Goal: Task Accomplishment & Management: Complete application form

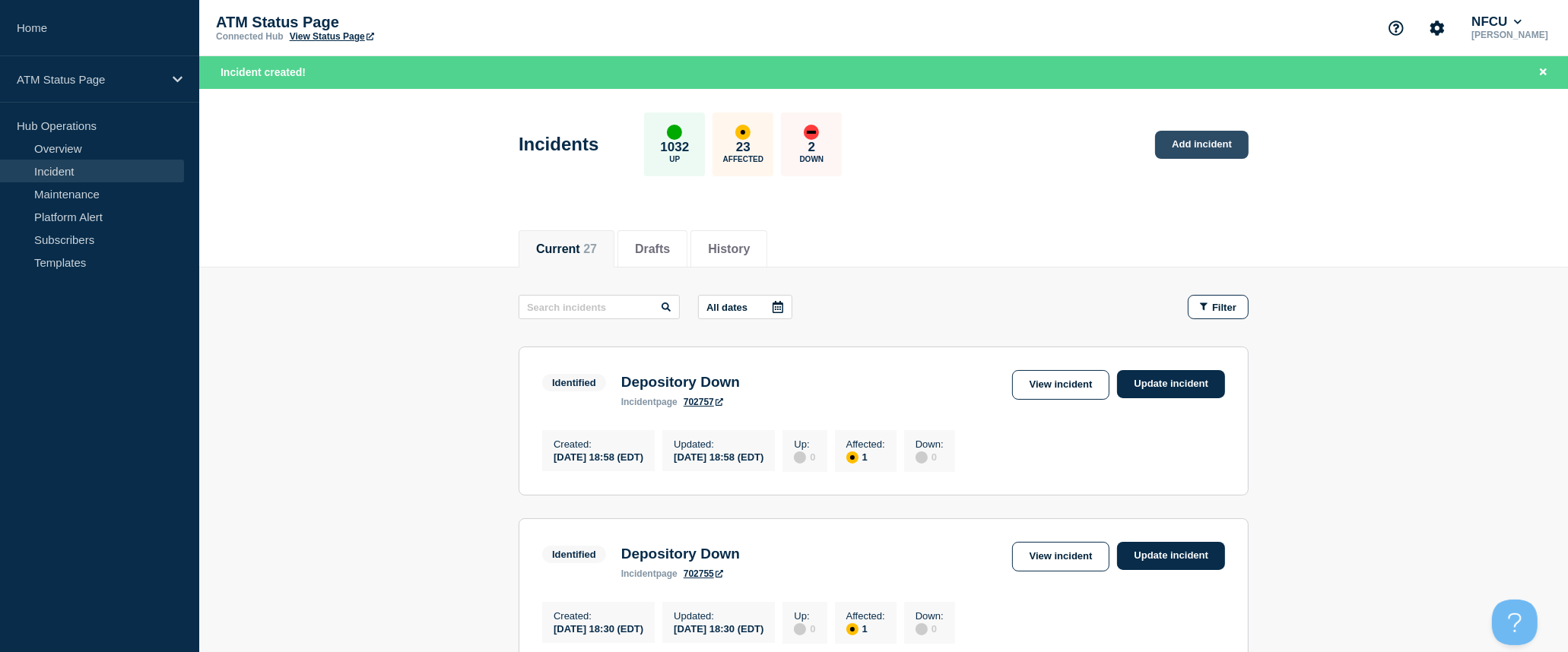
click at [1217, 147] on link "Add incident" at bounding box center [1202, 145] width 94 height 28
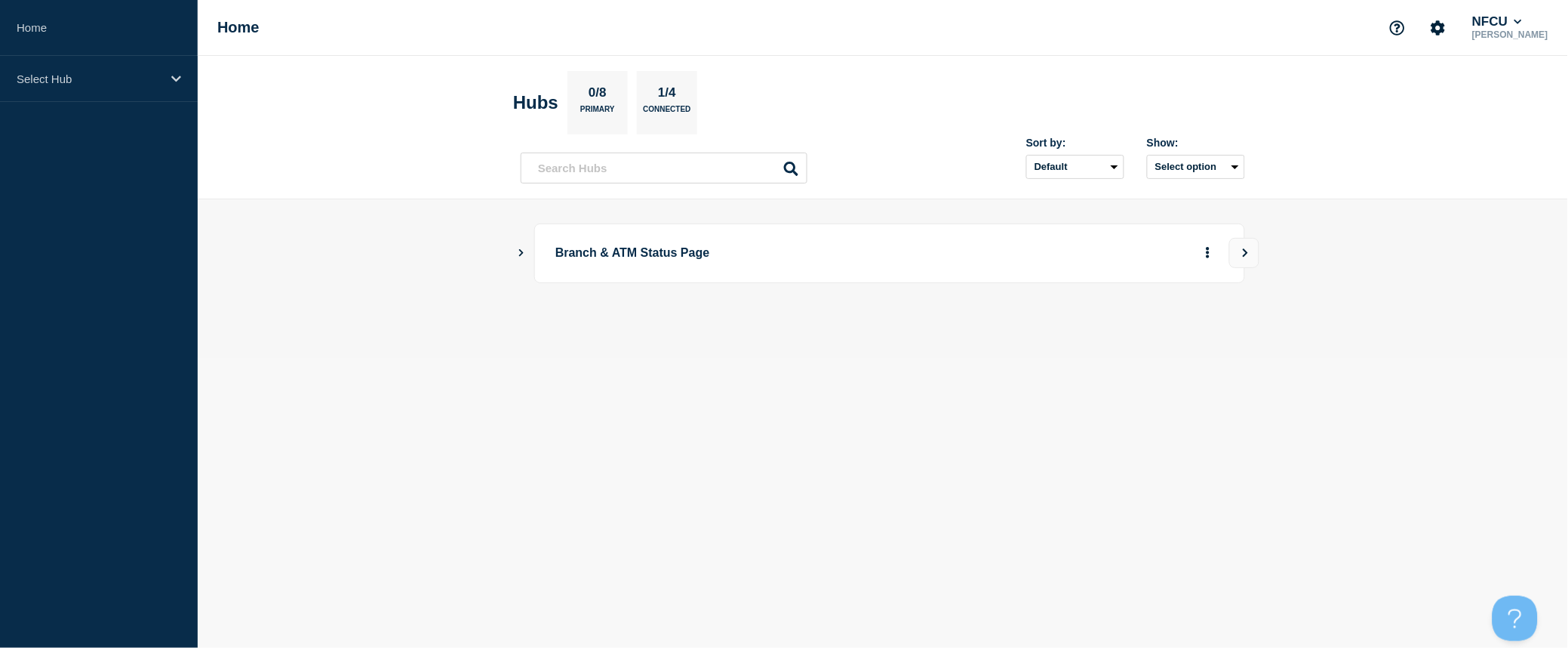
click at [526, 253] on icon "Show Connected Hubs" at bounding box center [521, 253] width 10 height 8
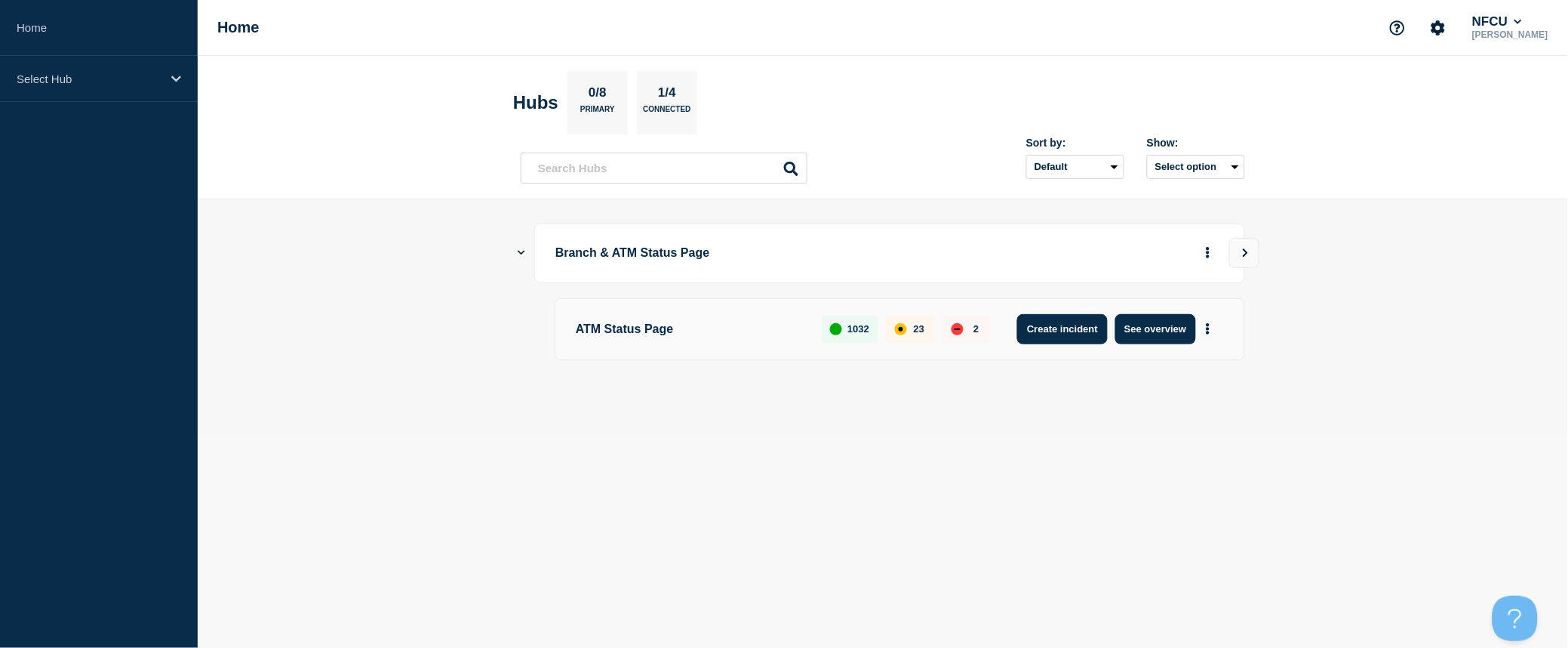
click at [1059, 333] on button "Create incident" at bounding box center [1062, 329] width 91 height 30
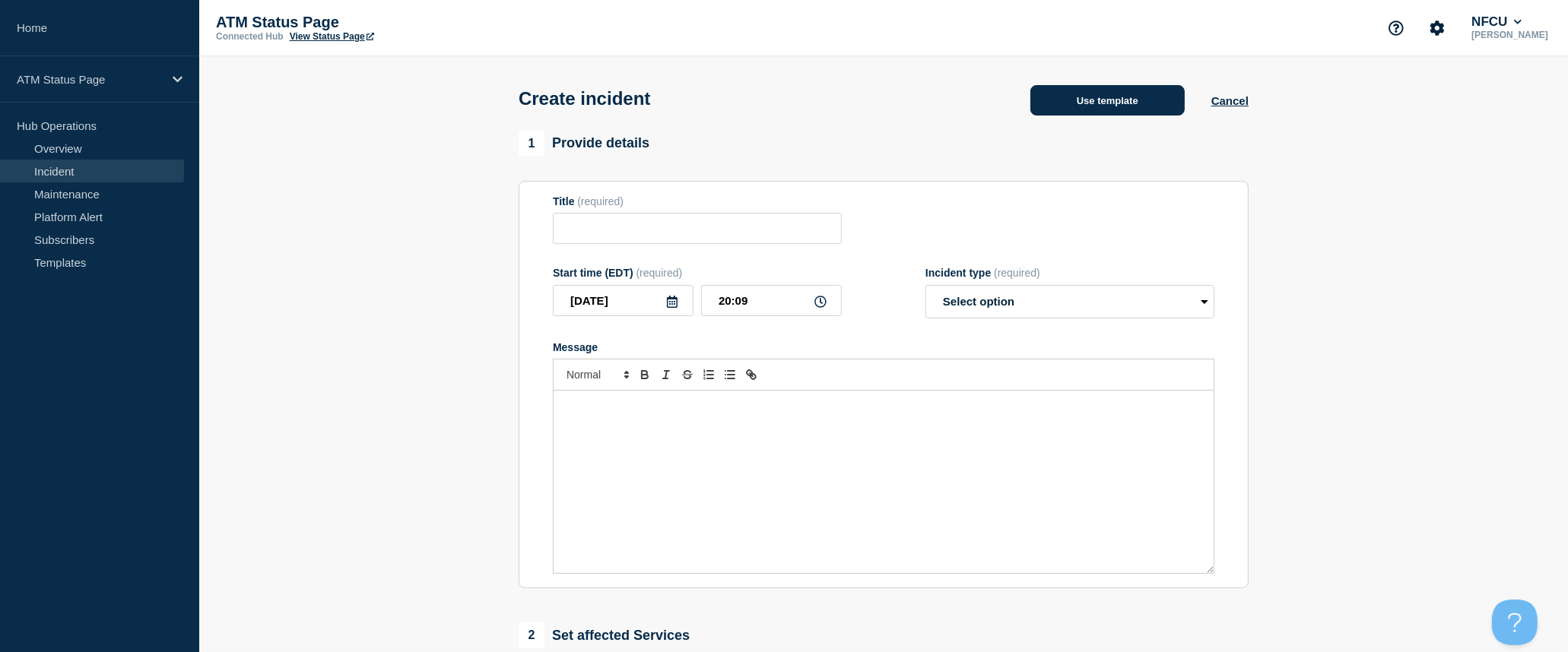
click at [1139, 112] on button "Use template" at bounding box center [1108, 100] width 155 height 30
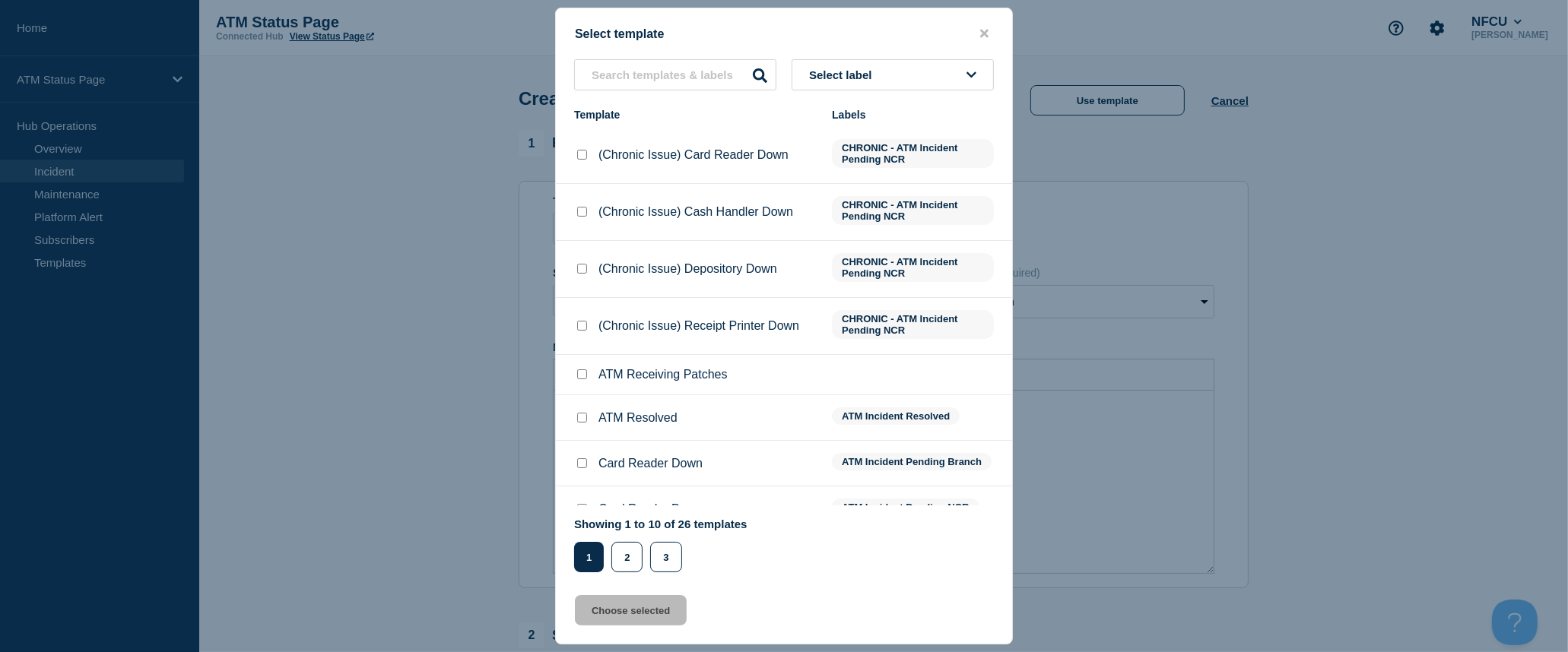
scroll to position [110, 0]
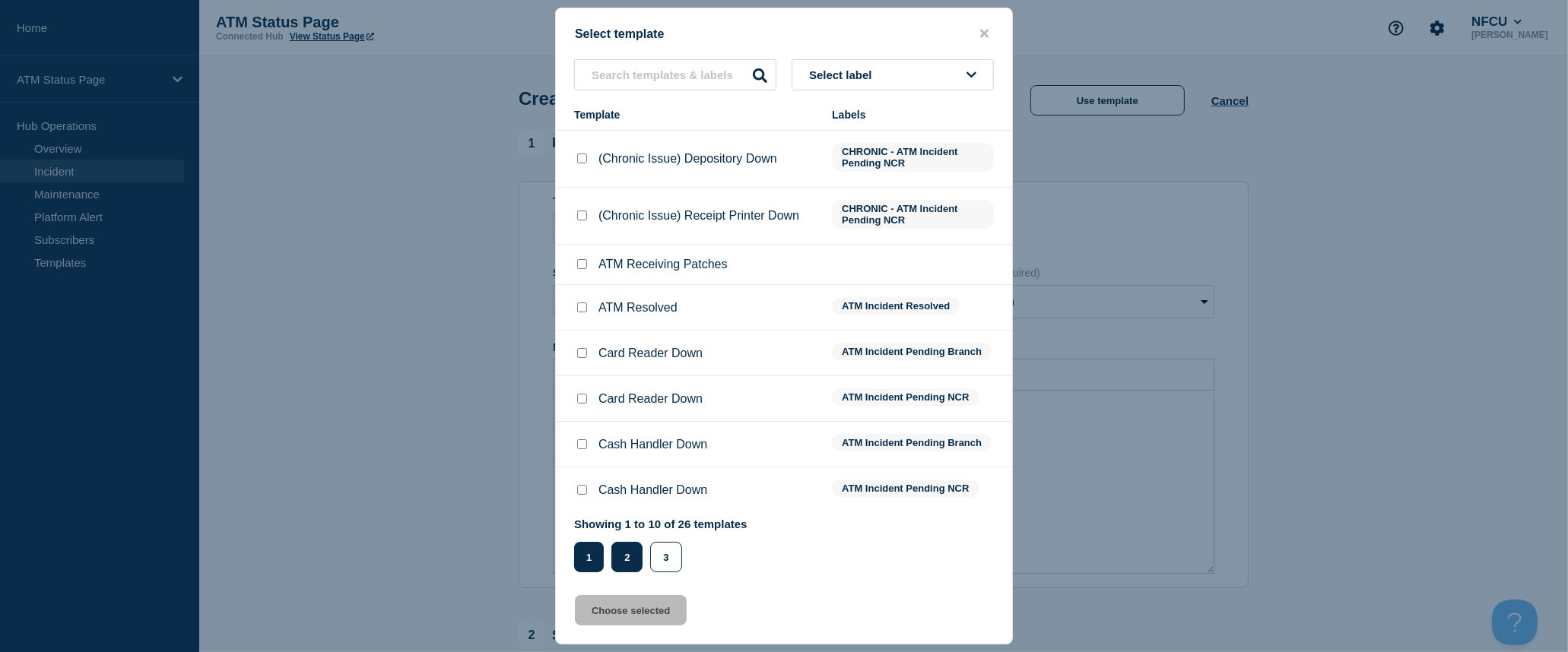
click at [620, 563] on button "2" at bounding box center [627, 557] width 31 height 30
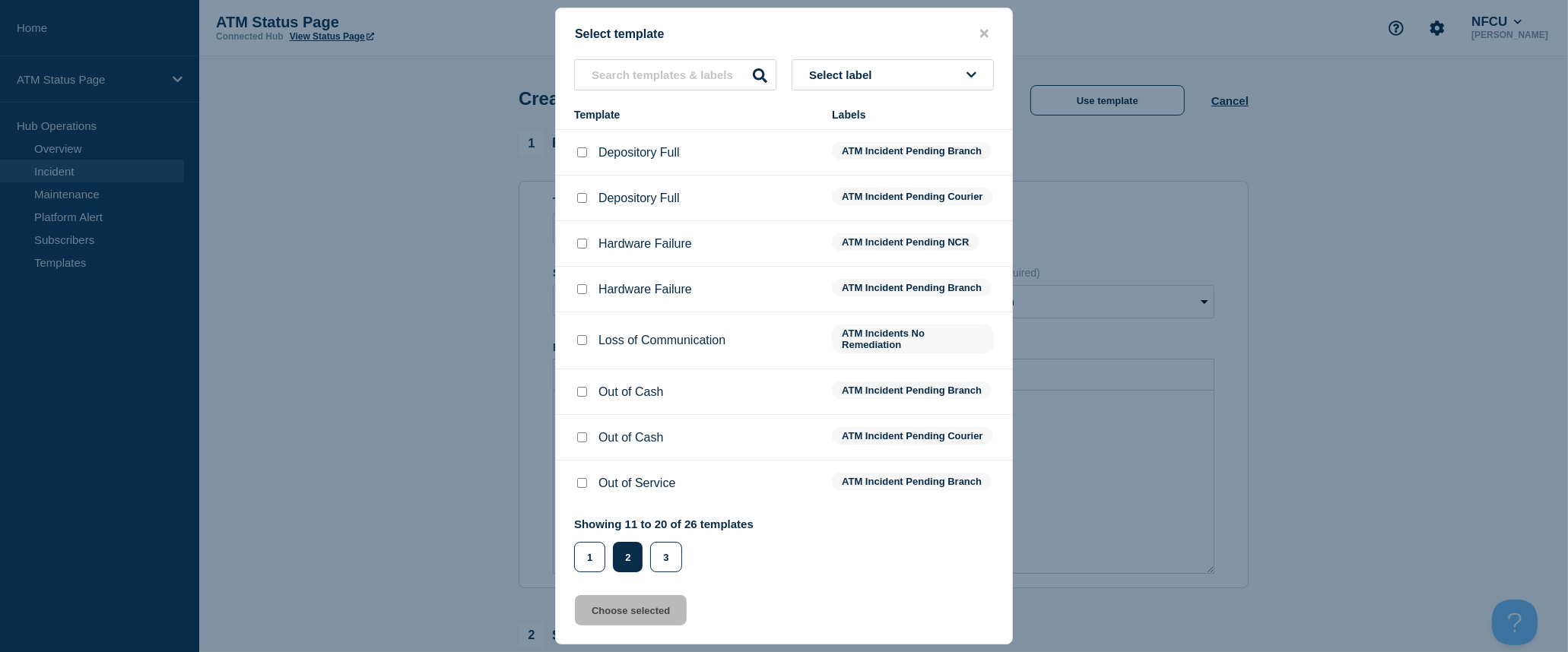
scroll to position [0, 0]
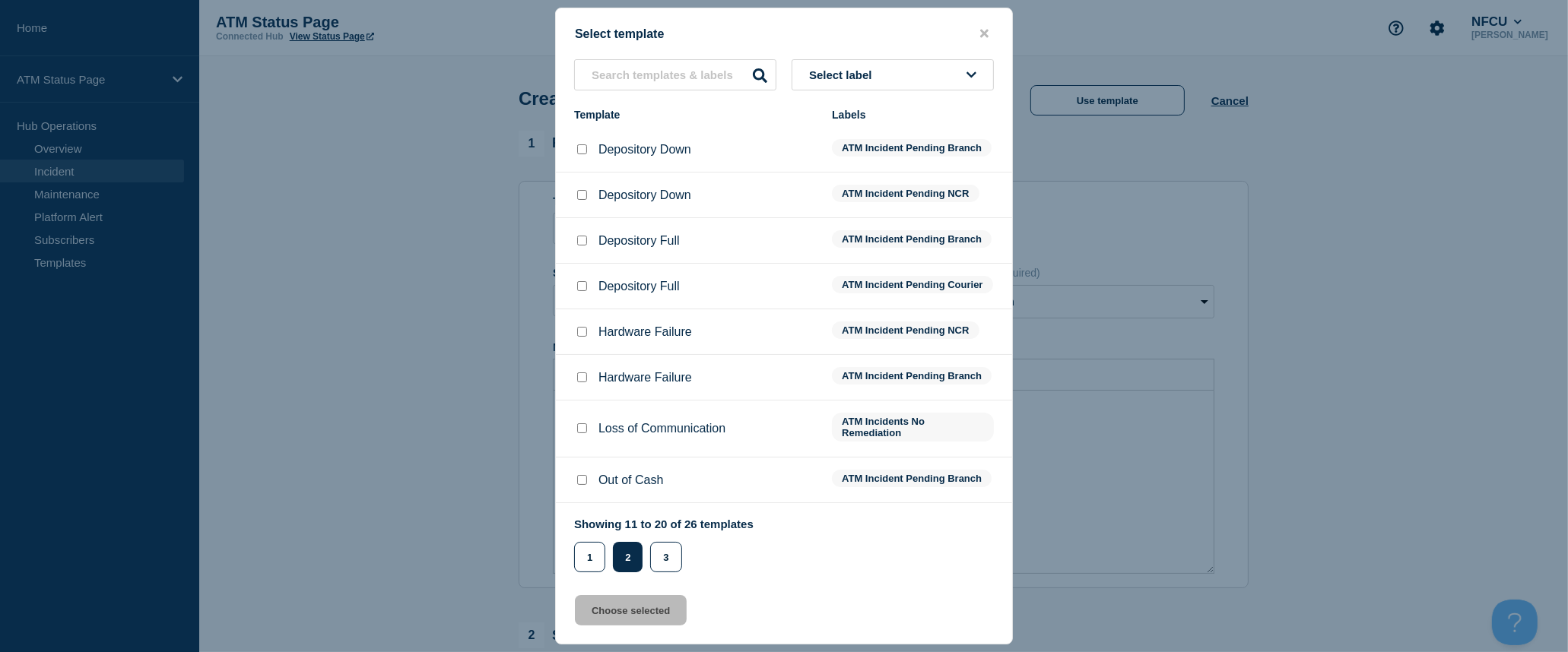
click at [580, 151] on input "Depository Down checkbox" at bounding box center [581, 149] width 10 height 10
checkbox input "true"
click at [639, 619] on button "Choose selected" at bounding box center [631, 610] width 112 height 30
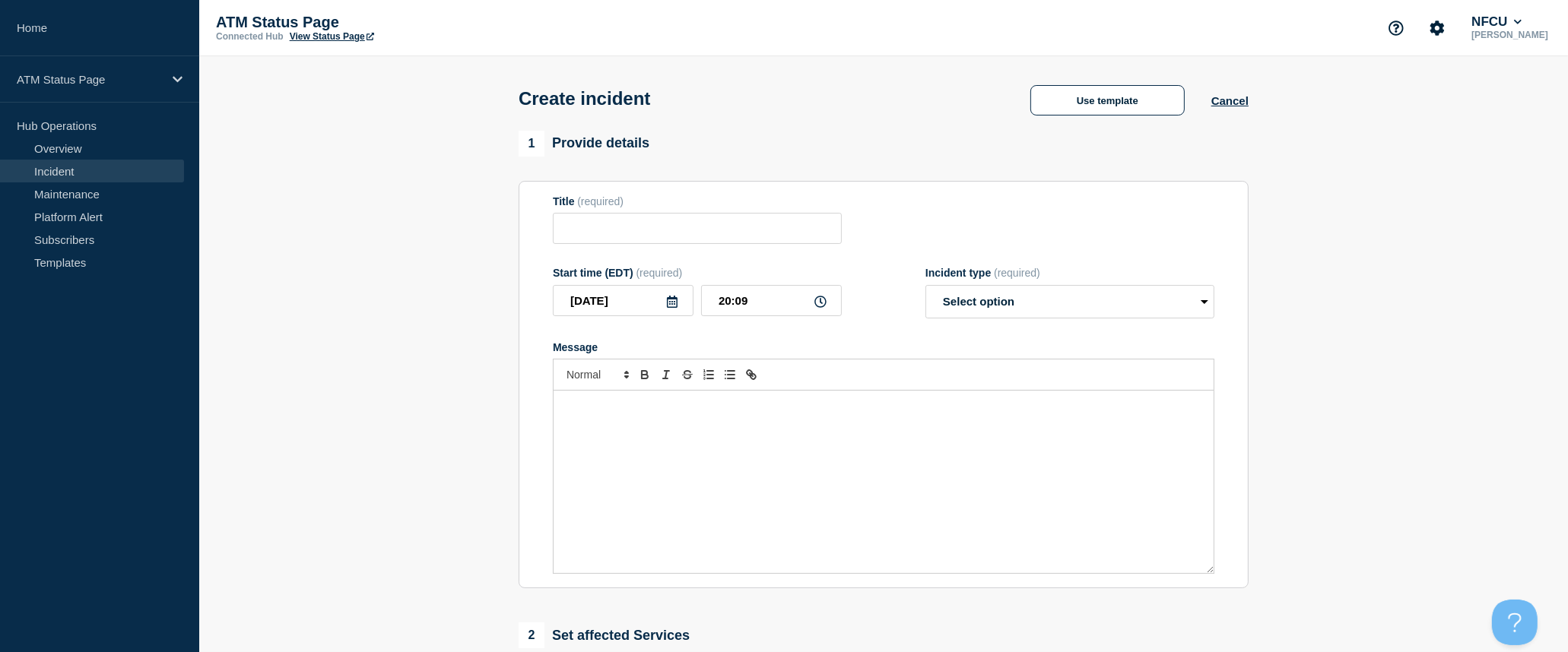
type input "Depository Down"
select select "identified"
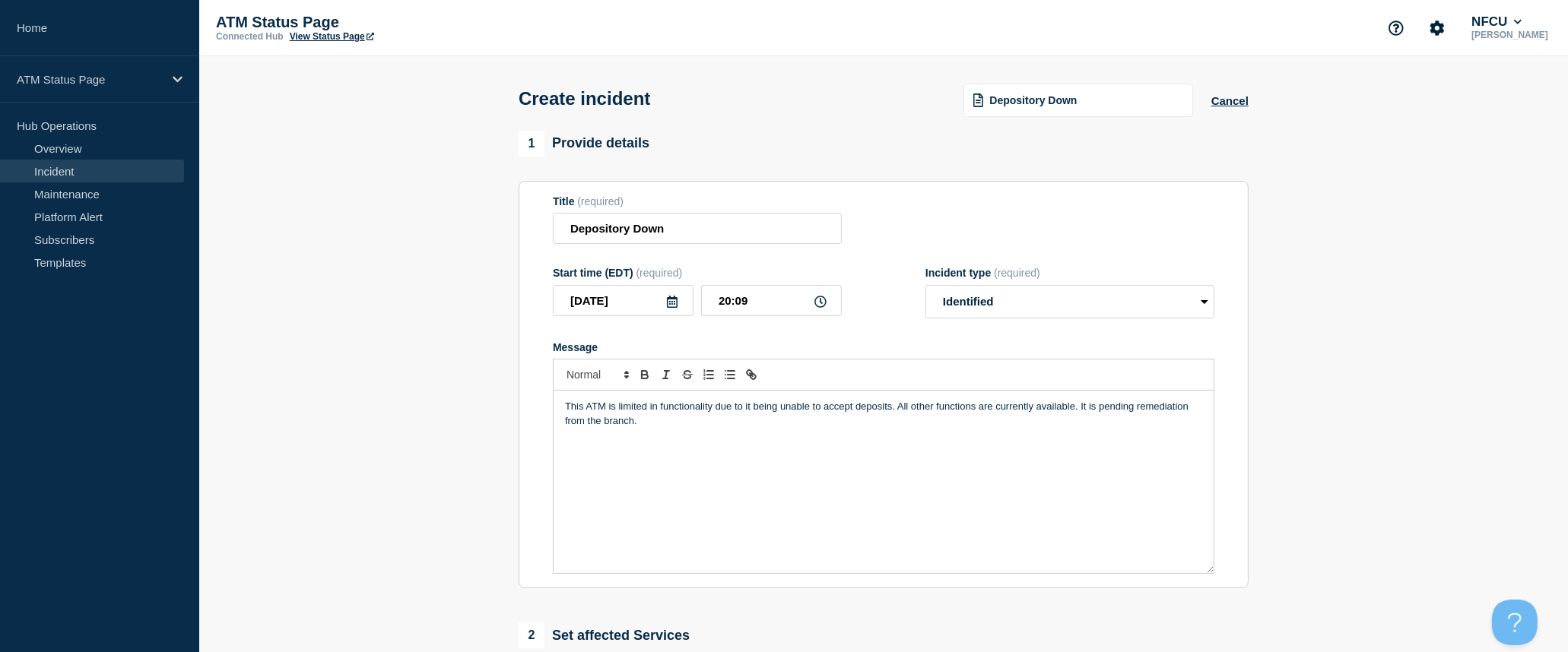
scroll to position [253, 0]
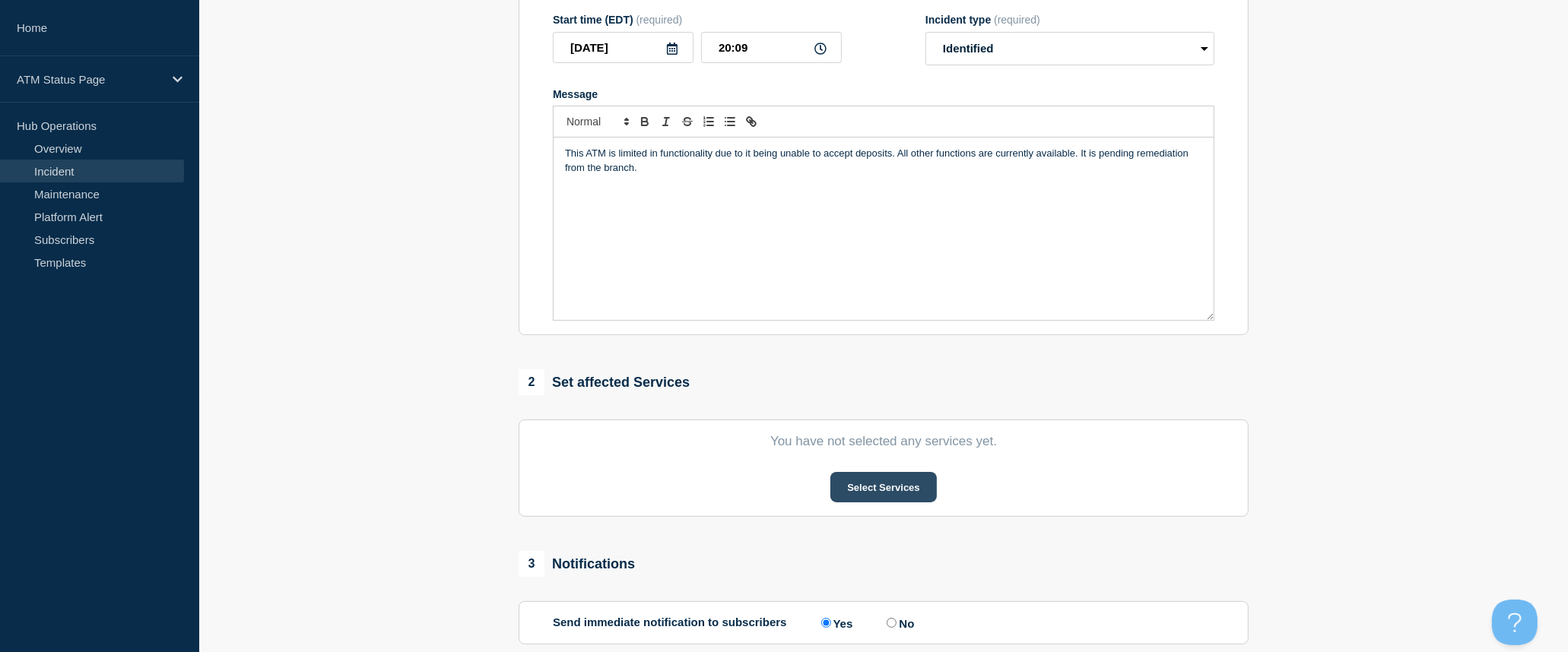
click at [871, 491] on button "Select Services" at bounding box center [883, 487] width 105 height 30
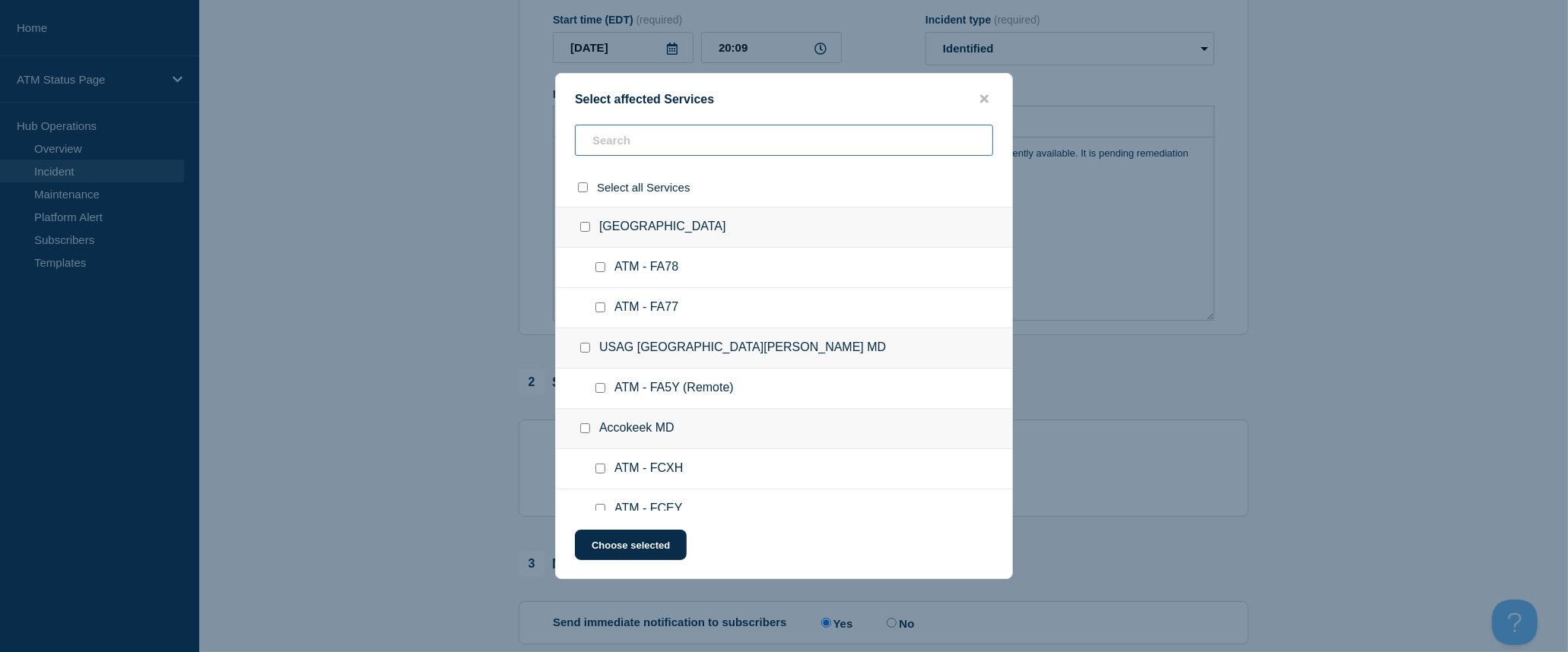
click at [751, 144] on input "text" at bounding box center [784, 140] width 418 height 31
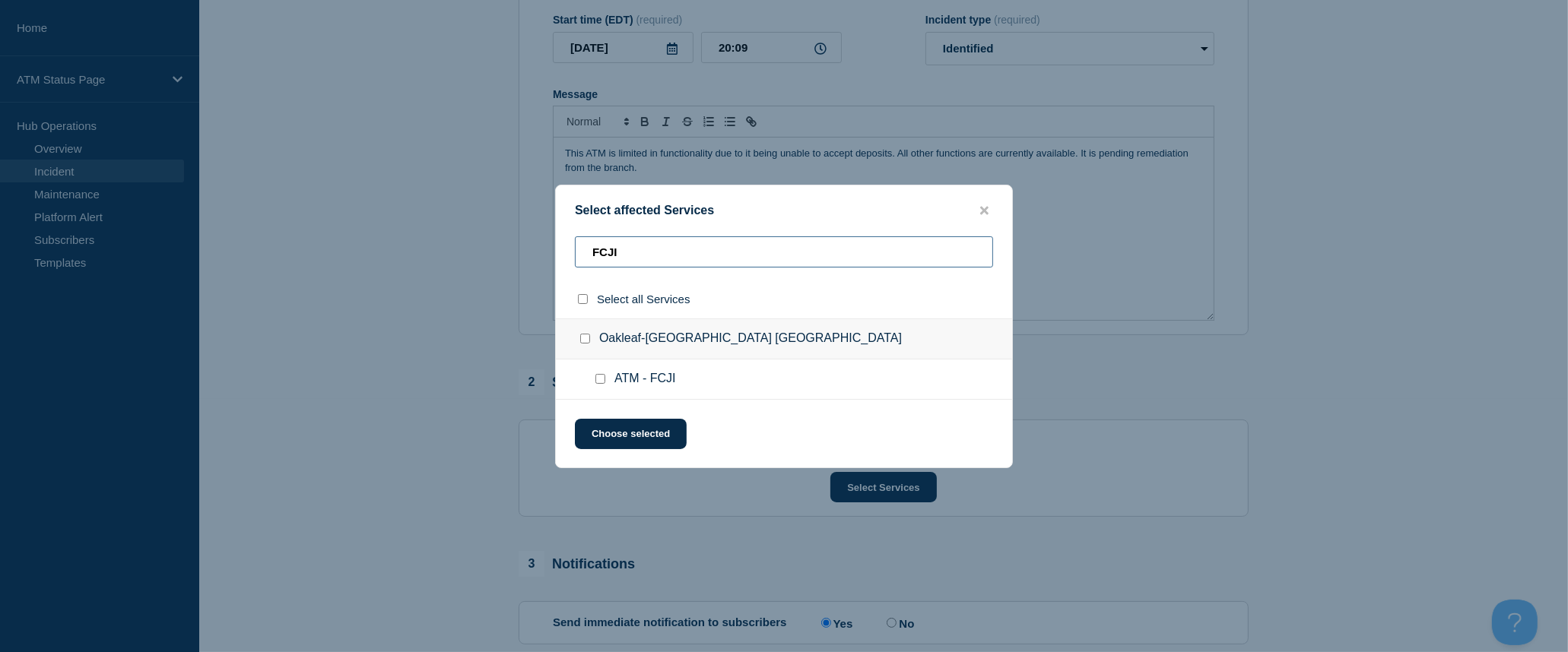
type input "FCJI"
click at [586, 301] on input "select all checkbox" at bounding box center [582, 299] width 10 height 10
checkbox input "true"
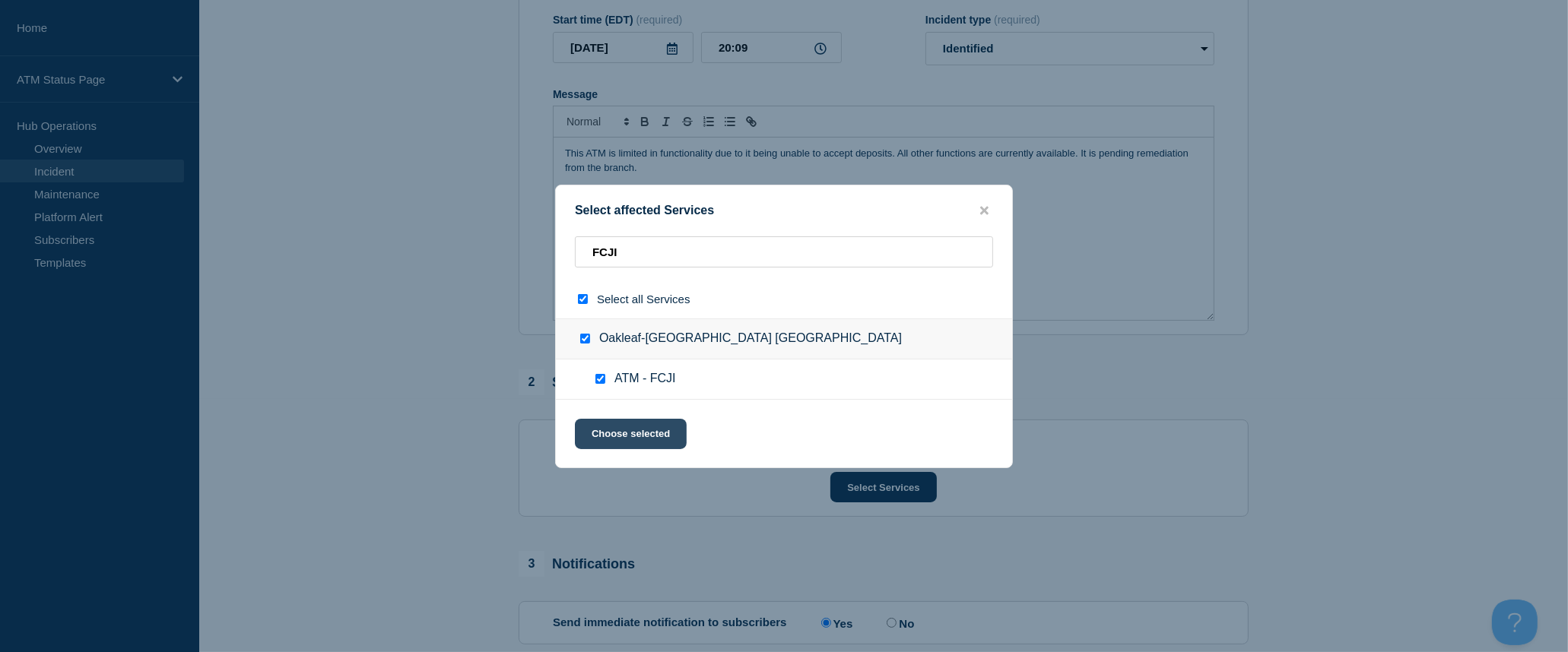
click at [644, 428] on button "Choose selected" at bounding box center [631, 434] width 112 height 30
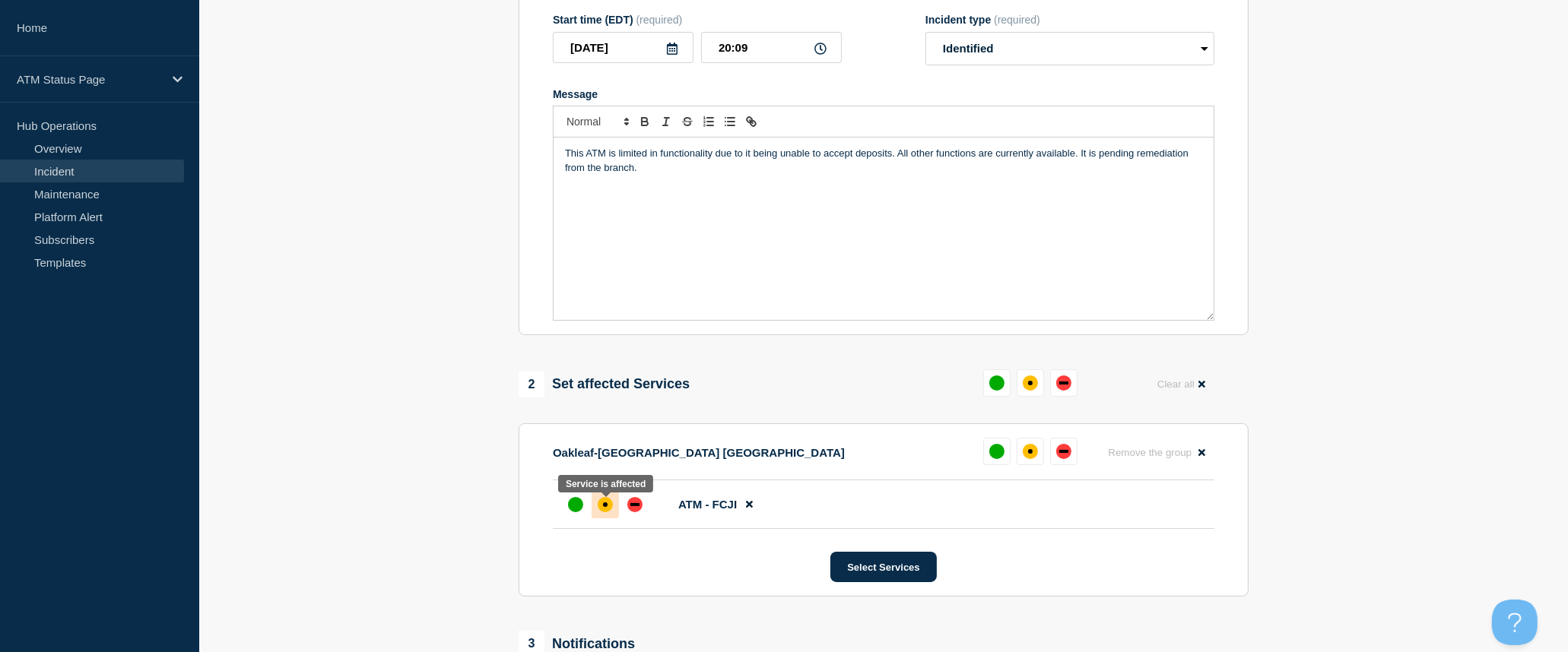
click at [608, 505] on div "affected" at bounding box center [605, 504] width 15 height 15
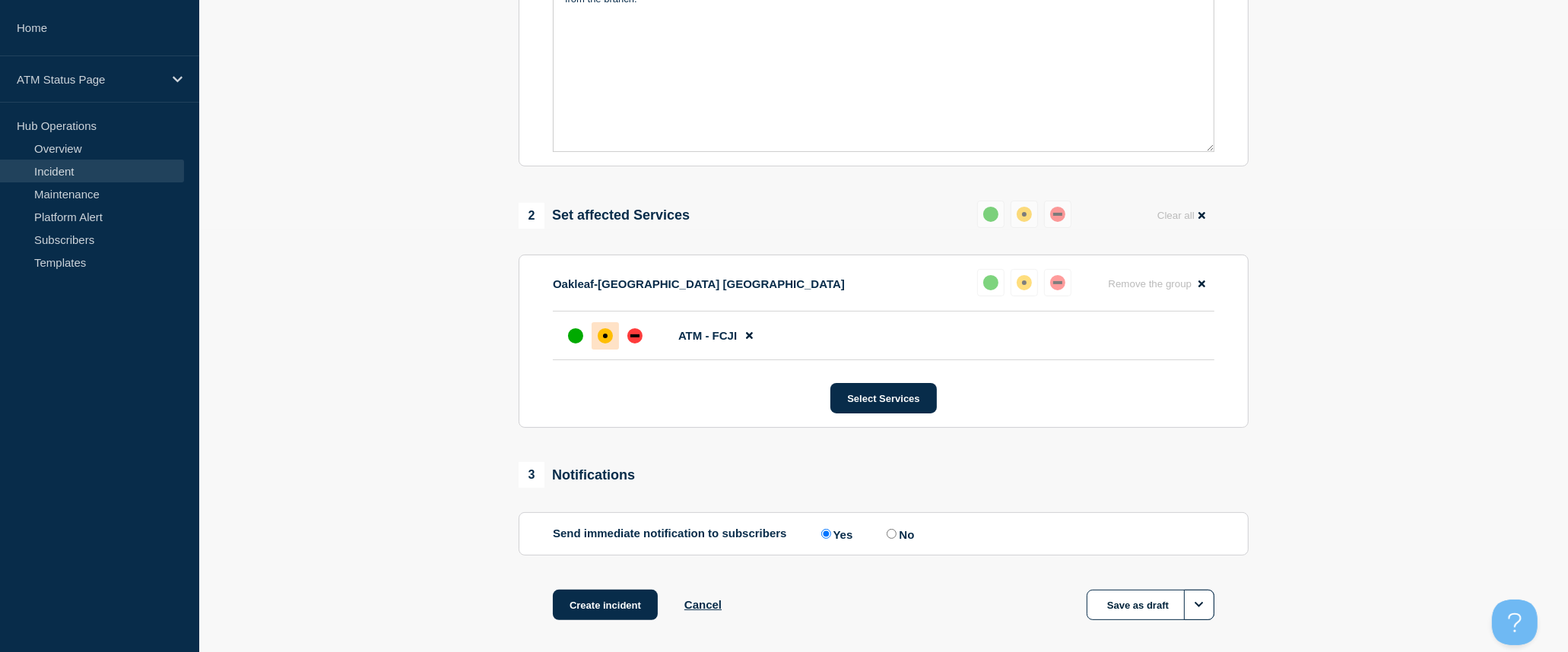
scroll to position [494, 0]
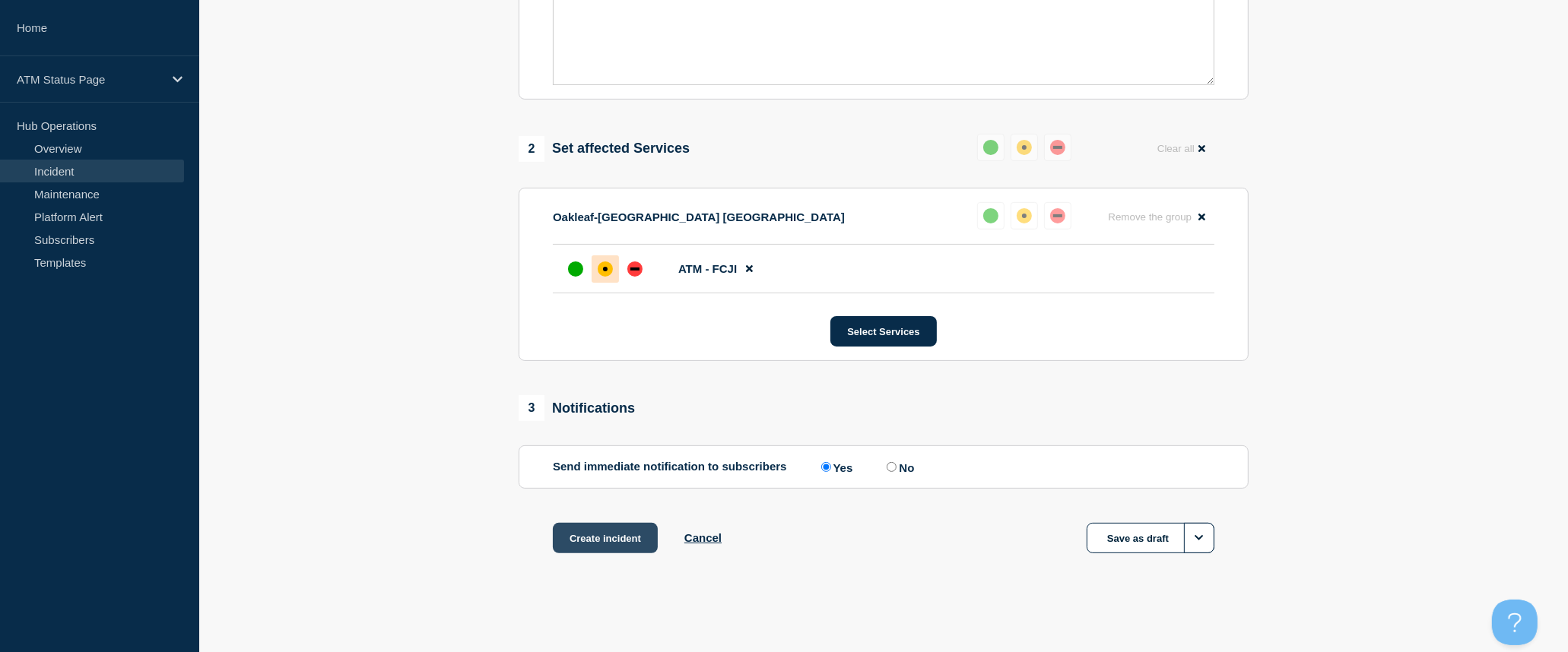
click at [610, 536] on button "Create incident" at bounding box center [605, 537] width 105 height 30
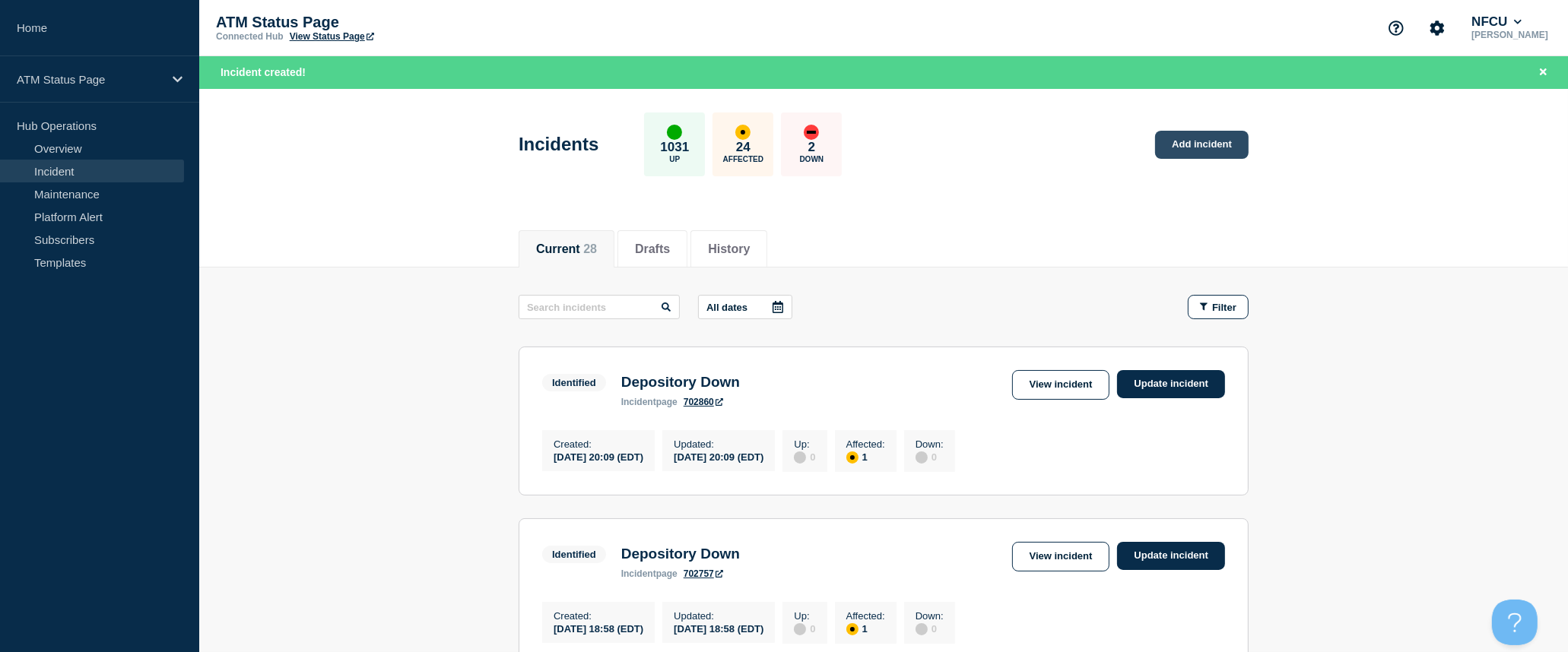
click at [1164, 145] on link "Add incident" at bounding box center [1202, 145] width 94 height 28
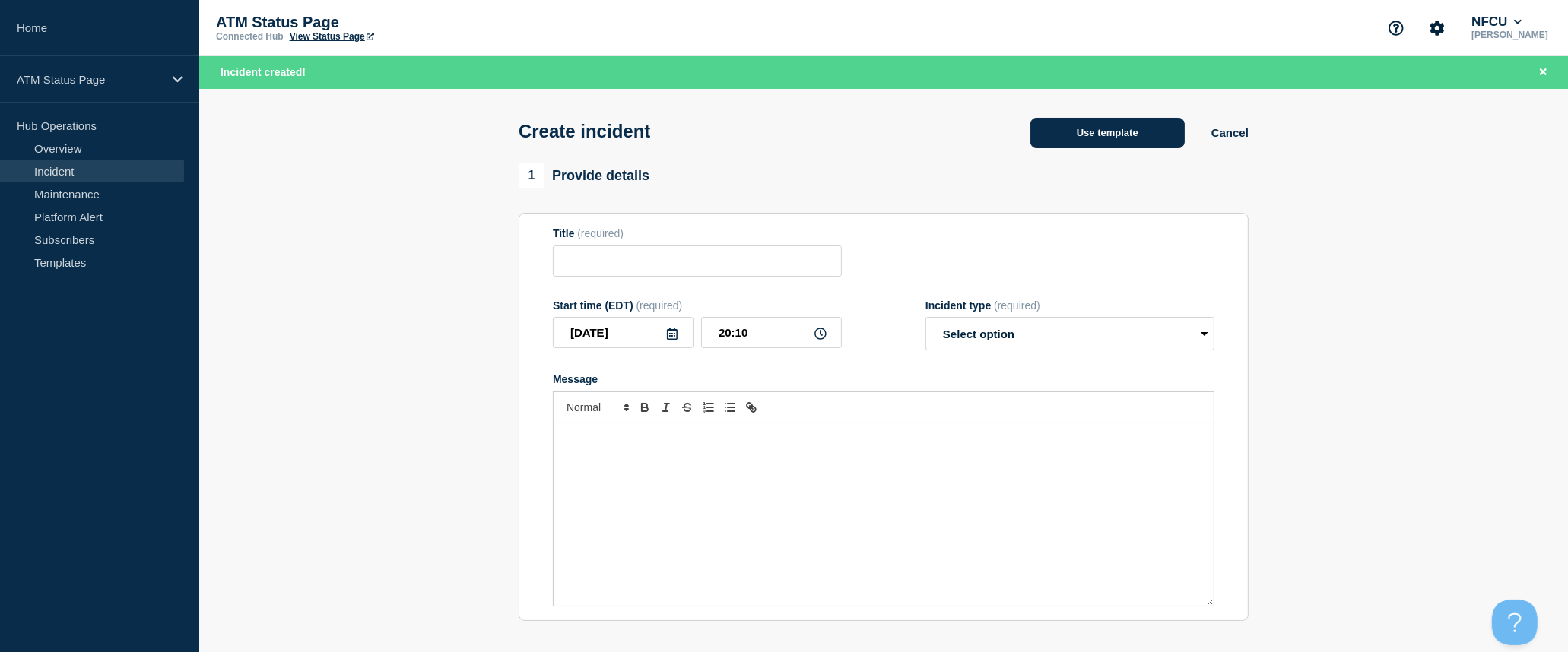
click at [1135, 141] on button "Use template" at bounding box center [1108, 133] width 155 height 30
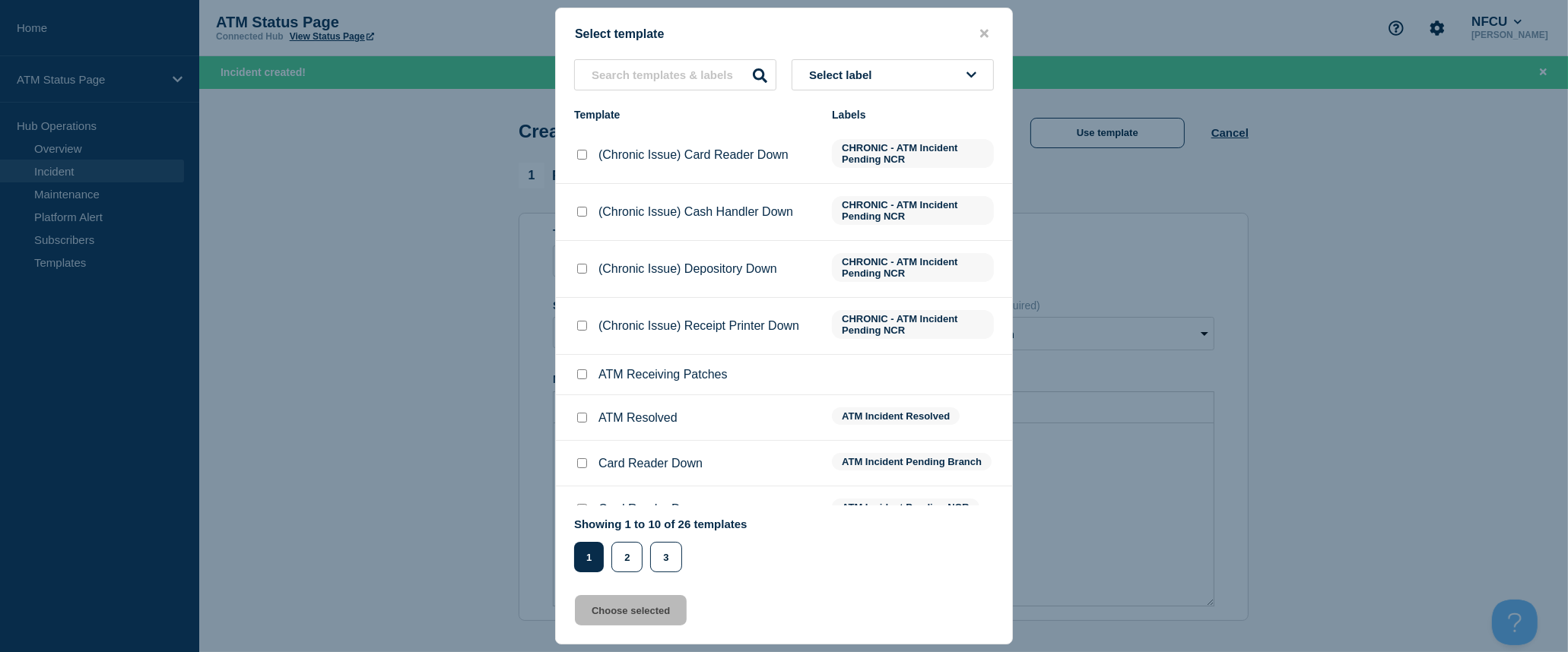
scroll to position [110, 0]
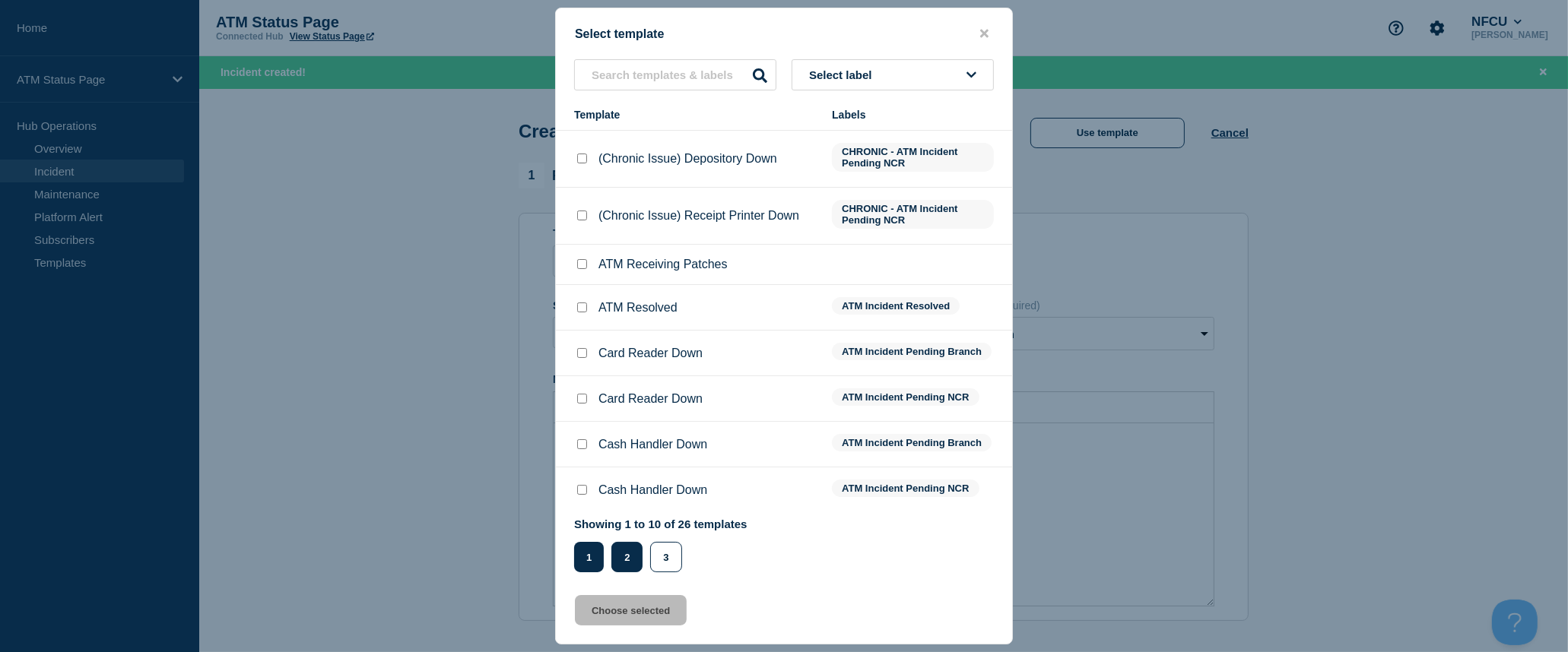
click at [619, 555] on button "2" at bounding box center [627, 557] width 31 height 30
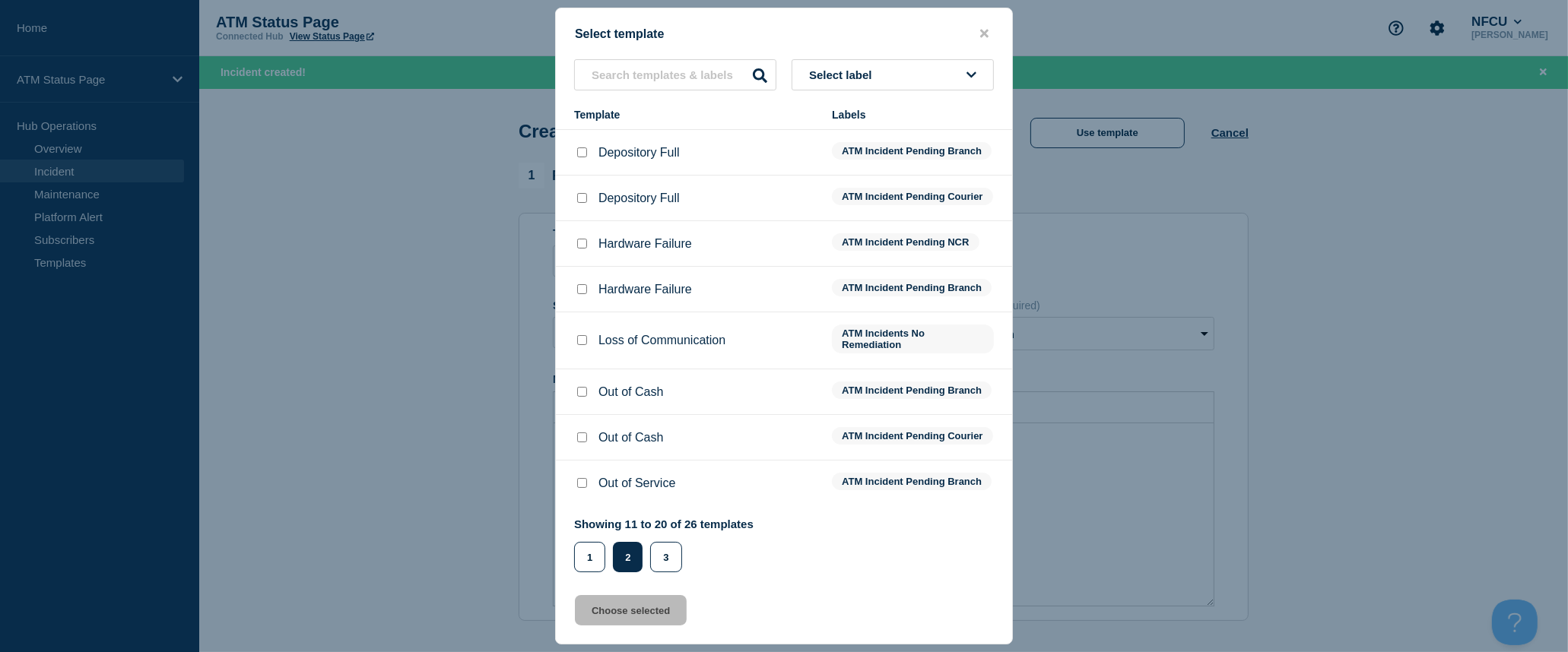
scroll to position [0, 0]
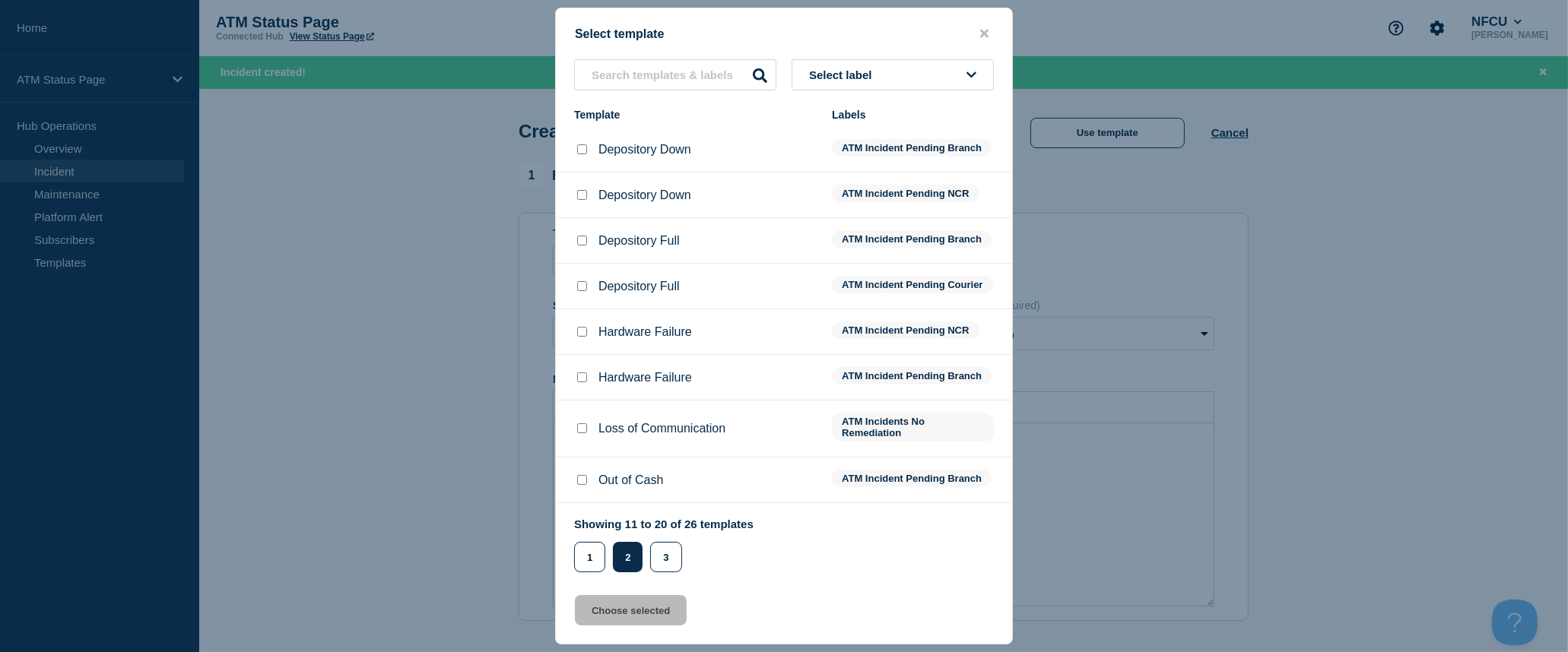
click at [585, 154] on input "Depository Down checkbox" at bounding box center [581, 149] width 10 height 10
checkbox input "true"
click at [663, 604] on button "Choose selected" at bounding box center [631, 610] width 112 height 30
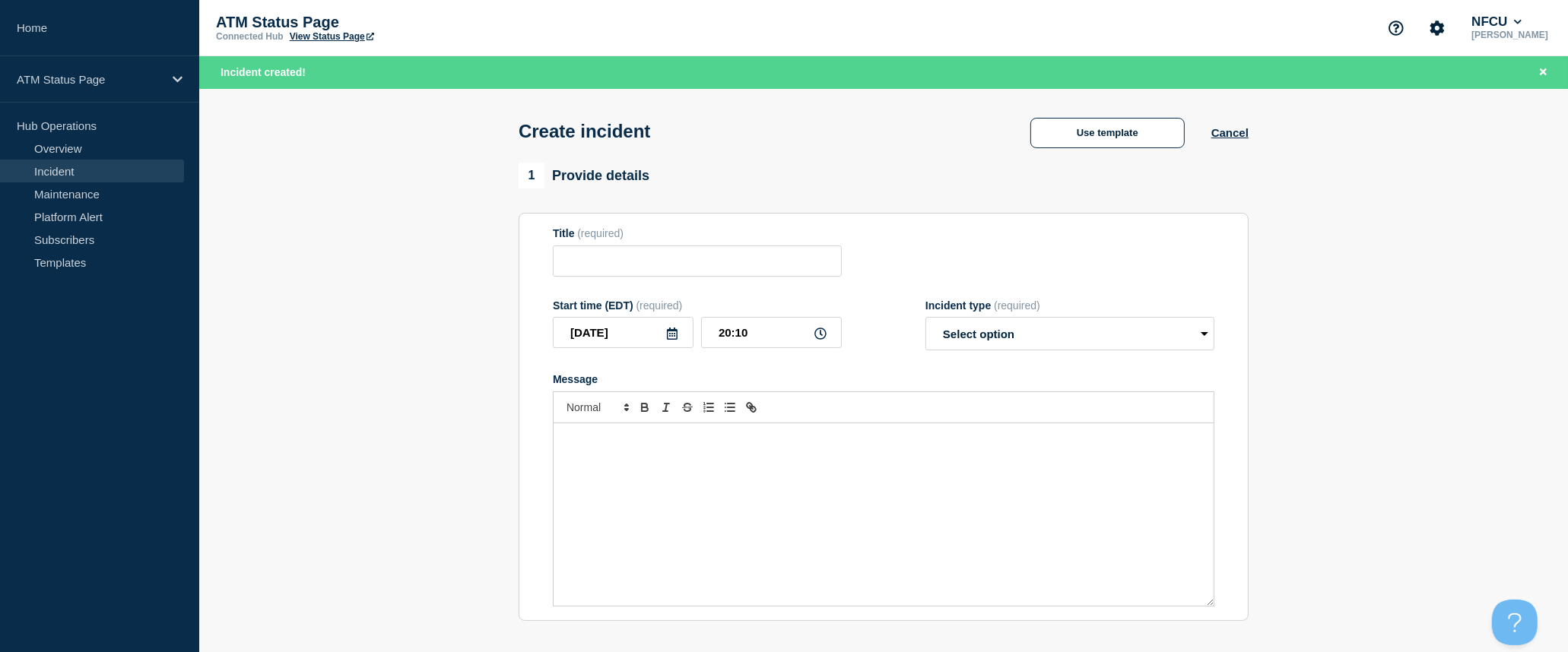
type input "Depository Down"
select select "identified"
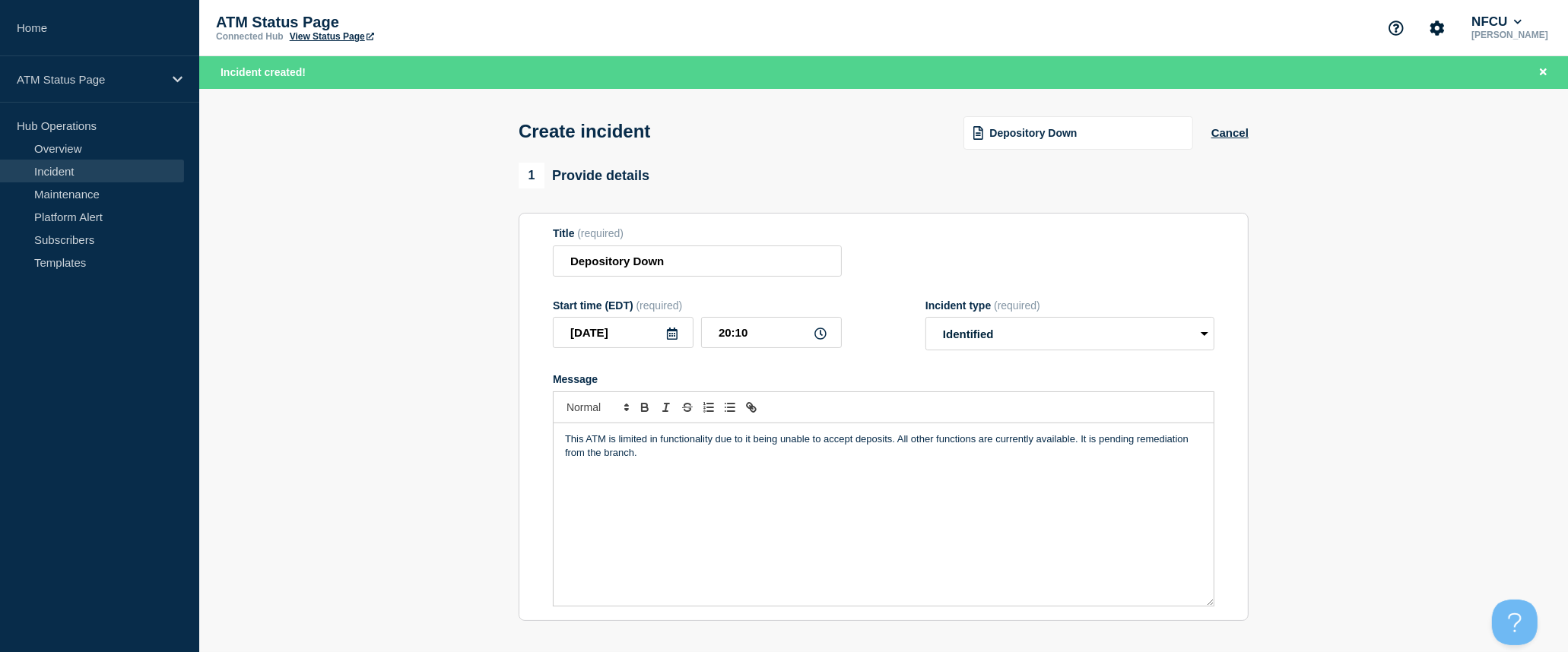
scroll to position [168, 0]
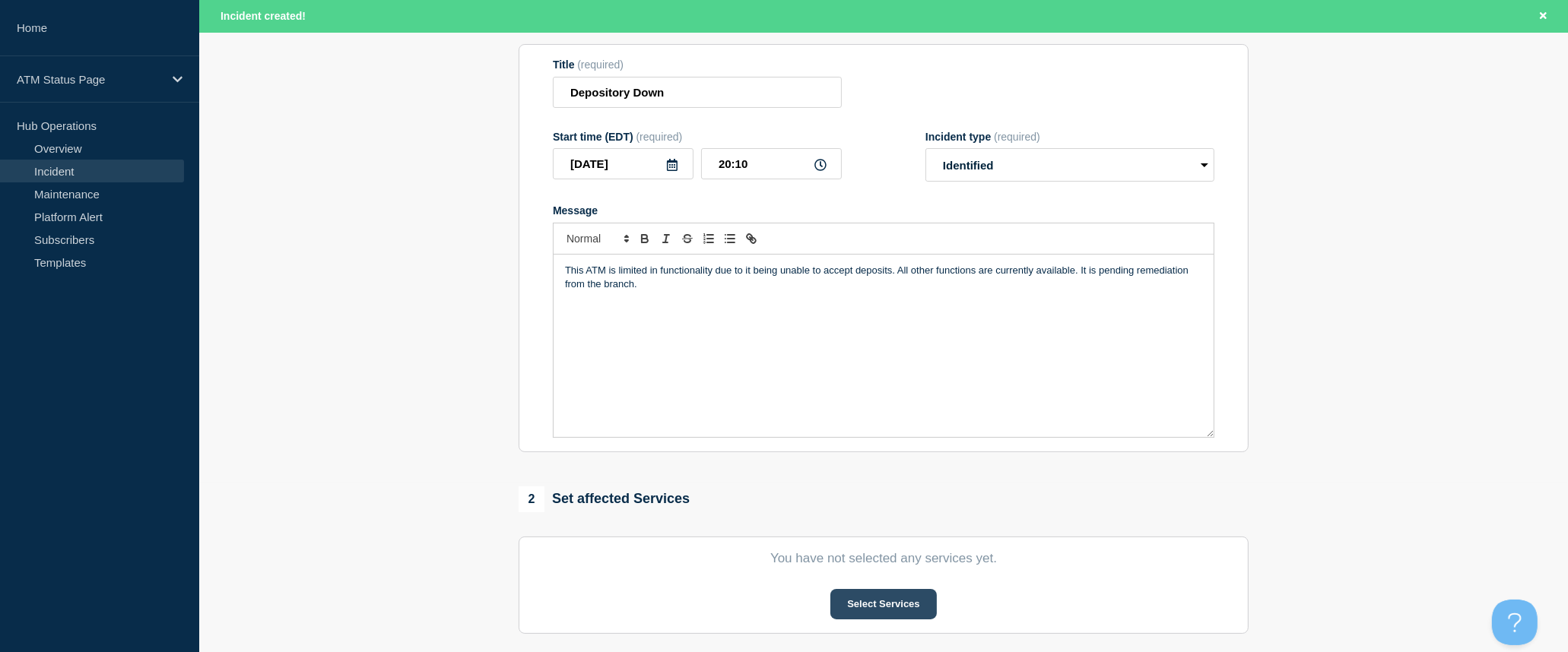
click at [880, 618] on button "Select Services" at bounding box center [883, 604] width 105 height 30
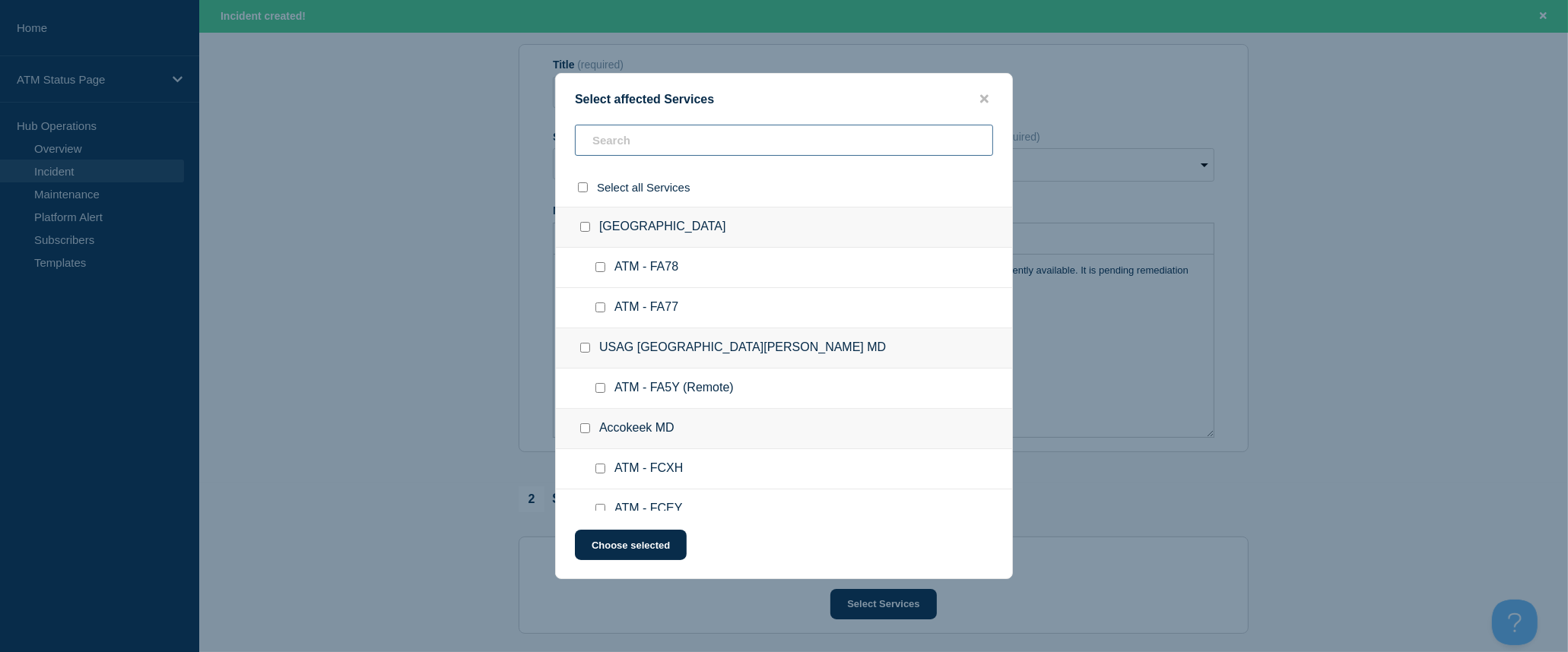
click at [739, 146] on input "text" at bounding box center [784, 140] width 418 height 31
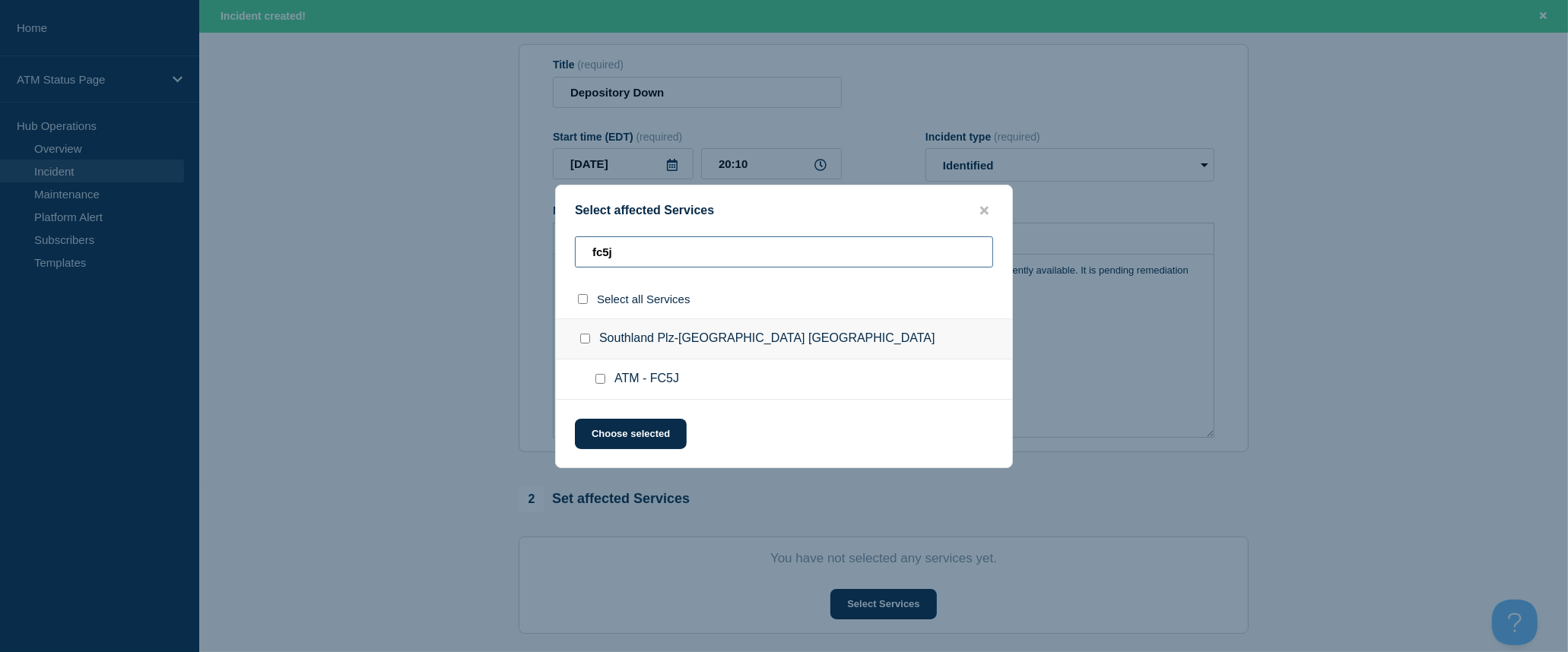
type input "fc5j"
click at [583, 304] on input "select all checkbox" at bounding box center [582, 299] width 10 height 10
checkbox input "true"
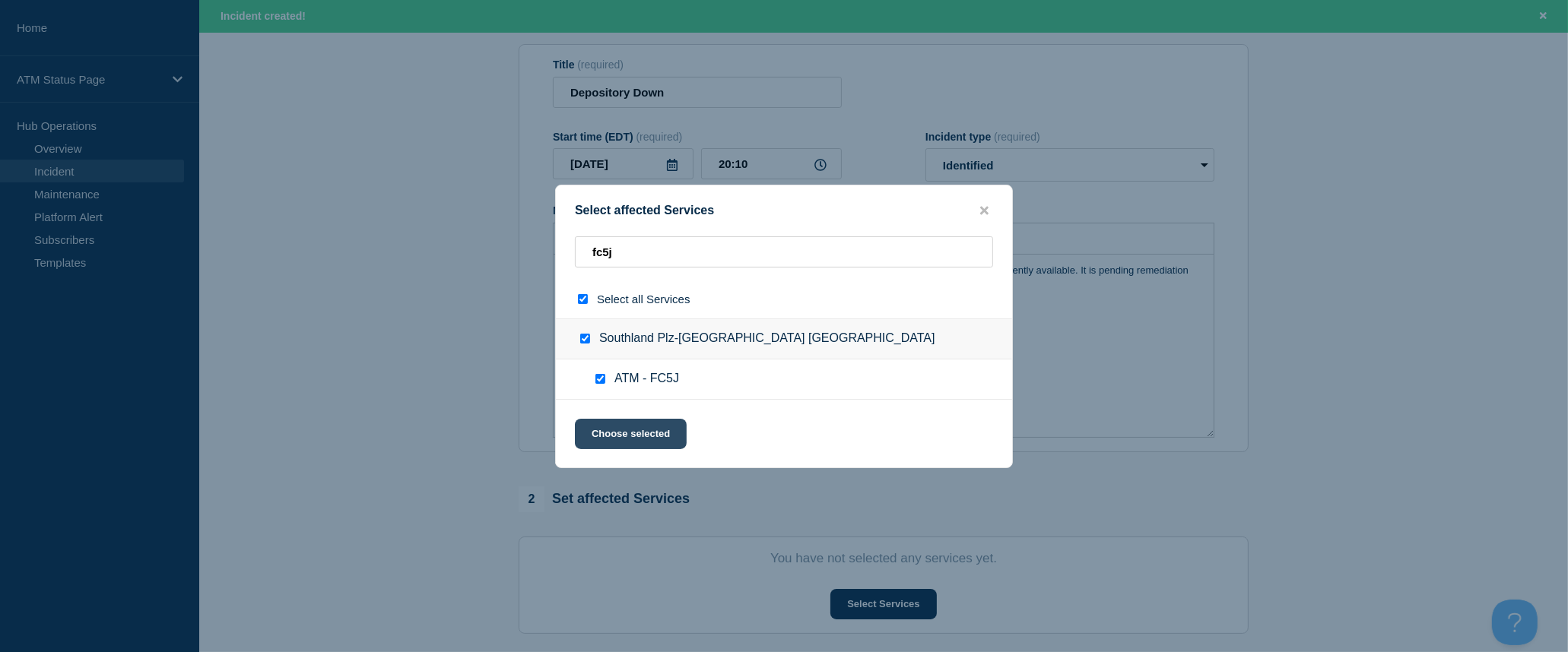
click at [637, 424] on button "Choose selected" at bounding box center [631, 434] width 112 height 30
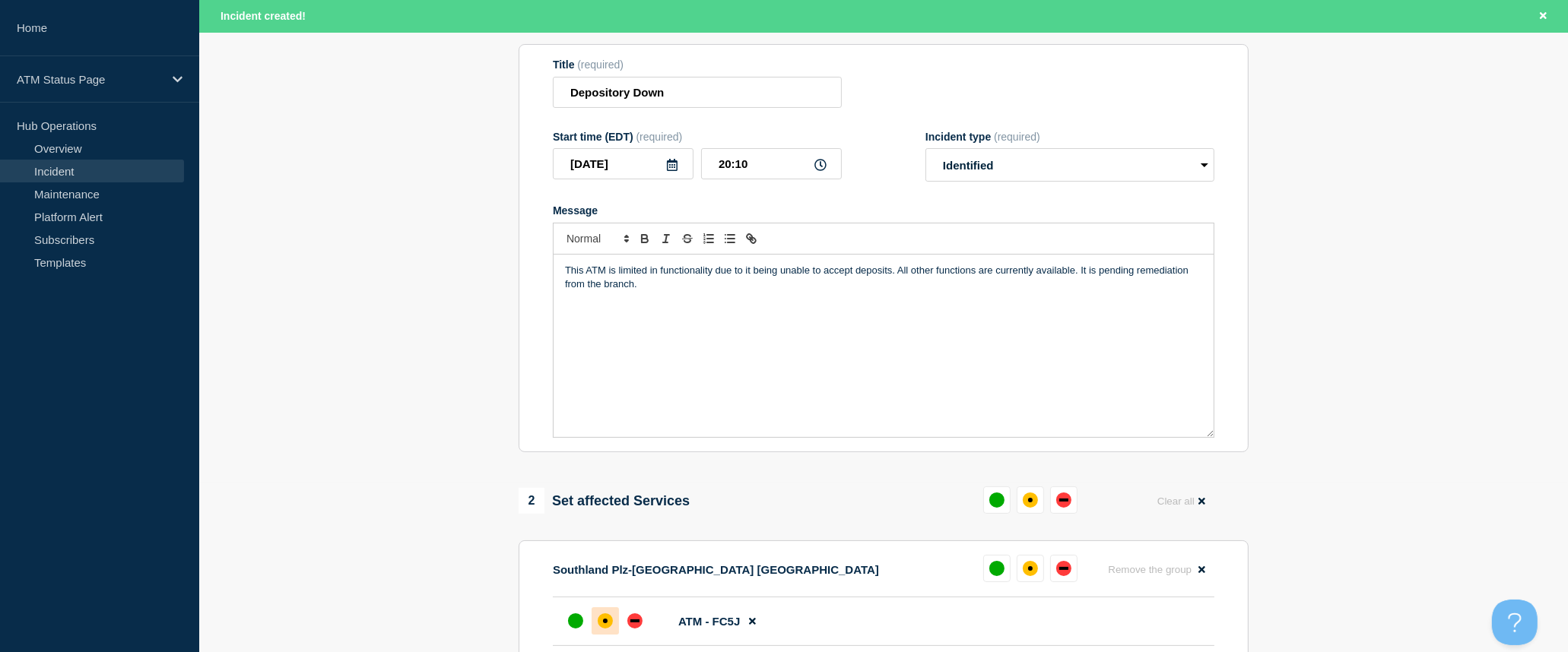
click at [609, 625] on div "affected" at bounding box center [605, 620] width 15 height 15
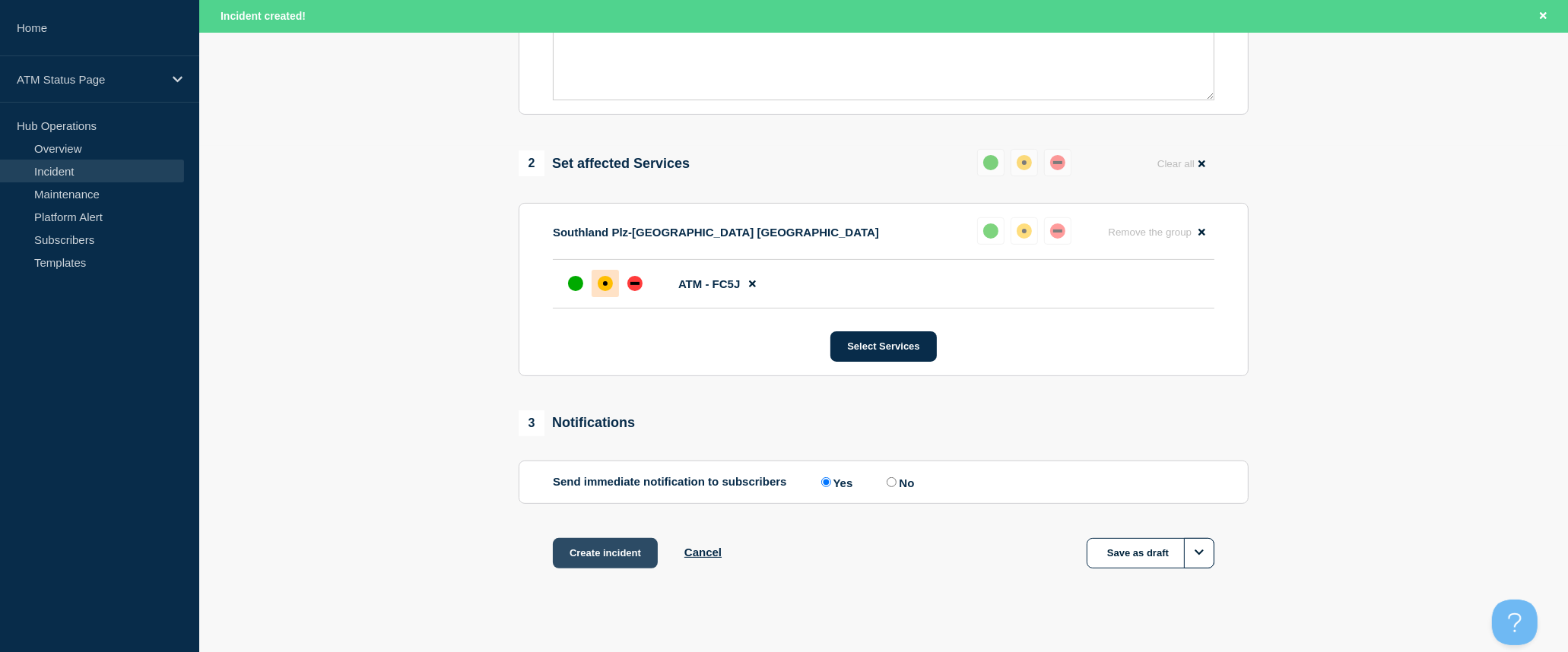
click at [626, 561] on button "Create incident" at bounding box center [605, 553] width 105 height 30
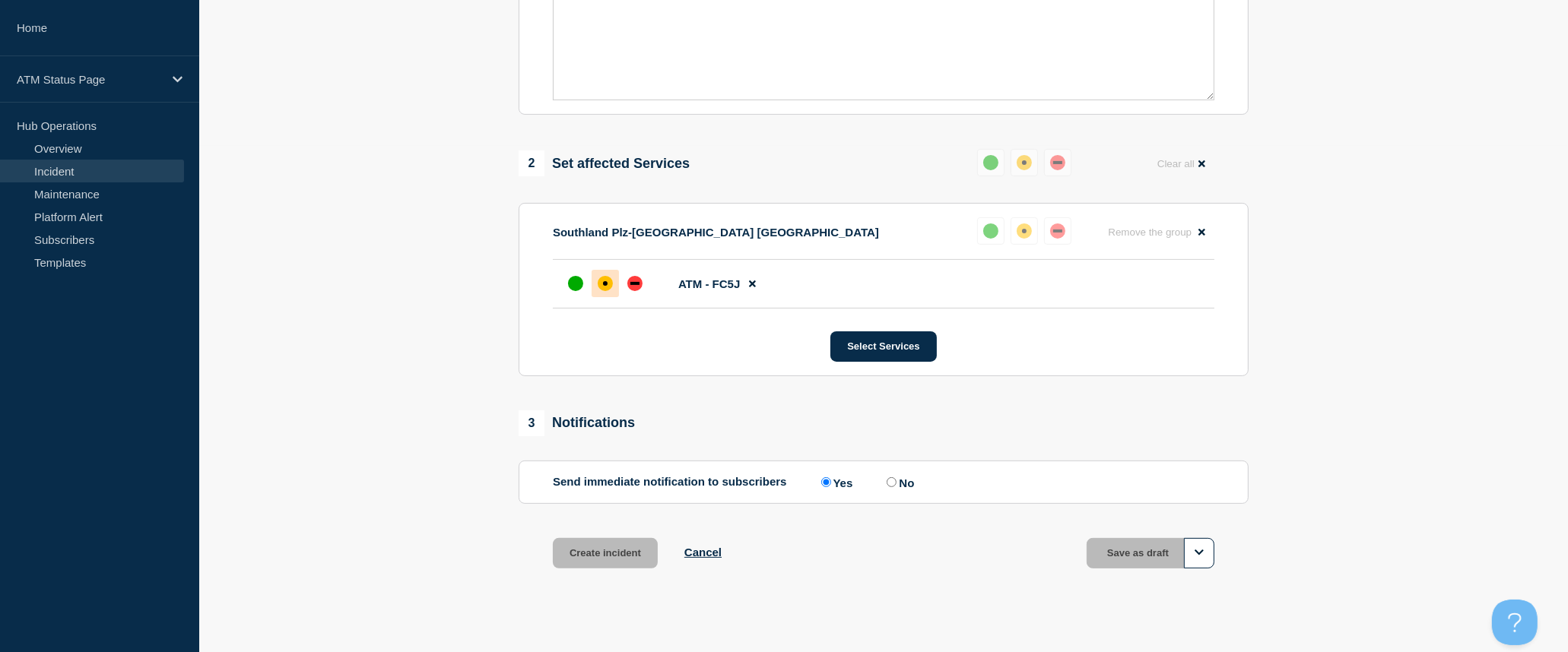
scroll to position [474, 0]
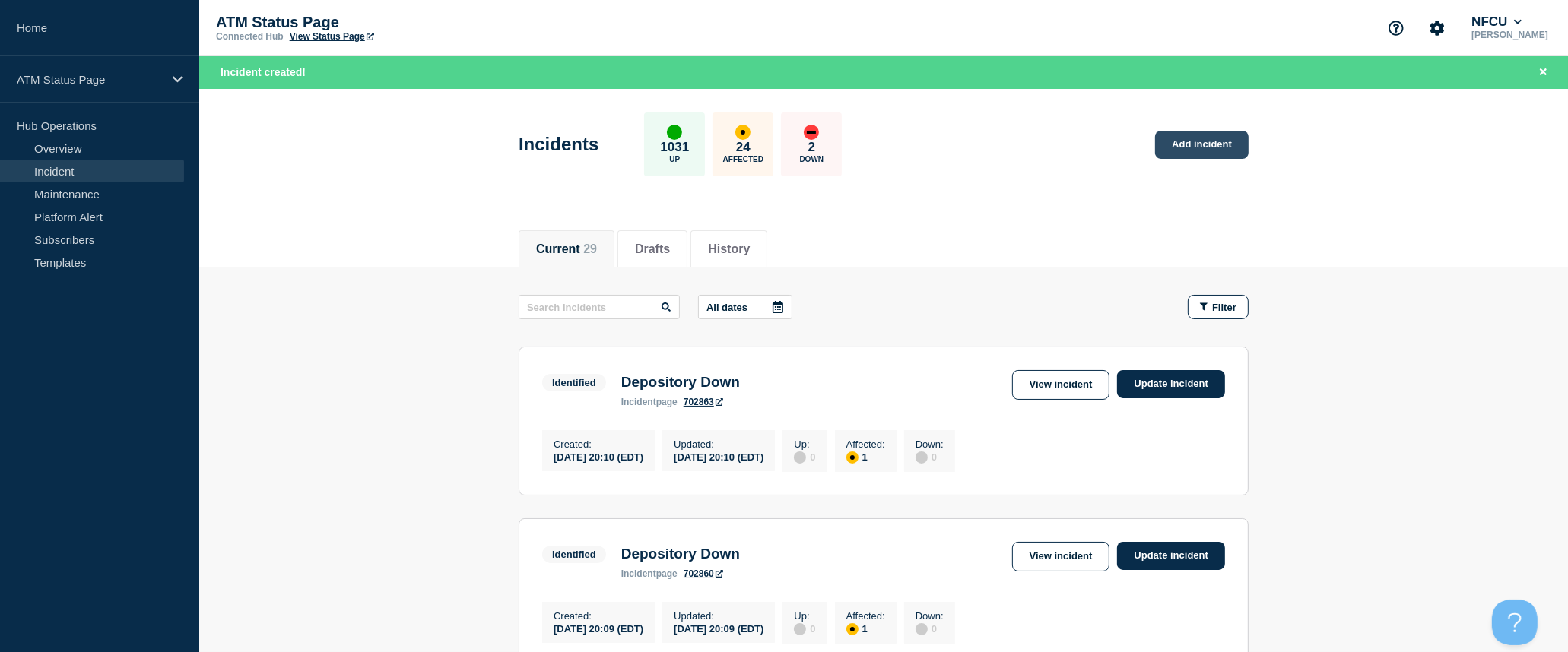
click at [1223, 149] on link "Add incident" at bounding box center [1202, 145] width 94 height 28
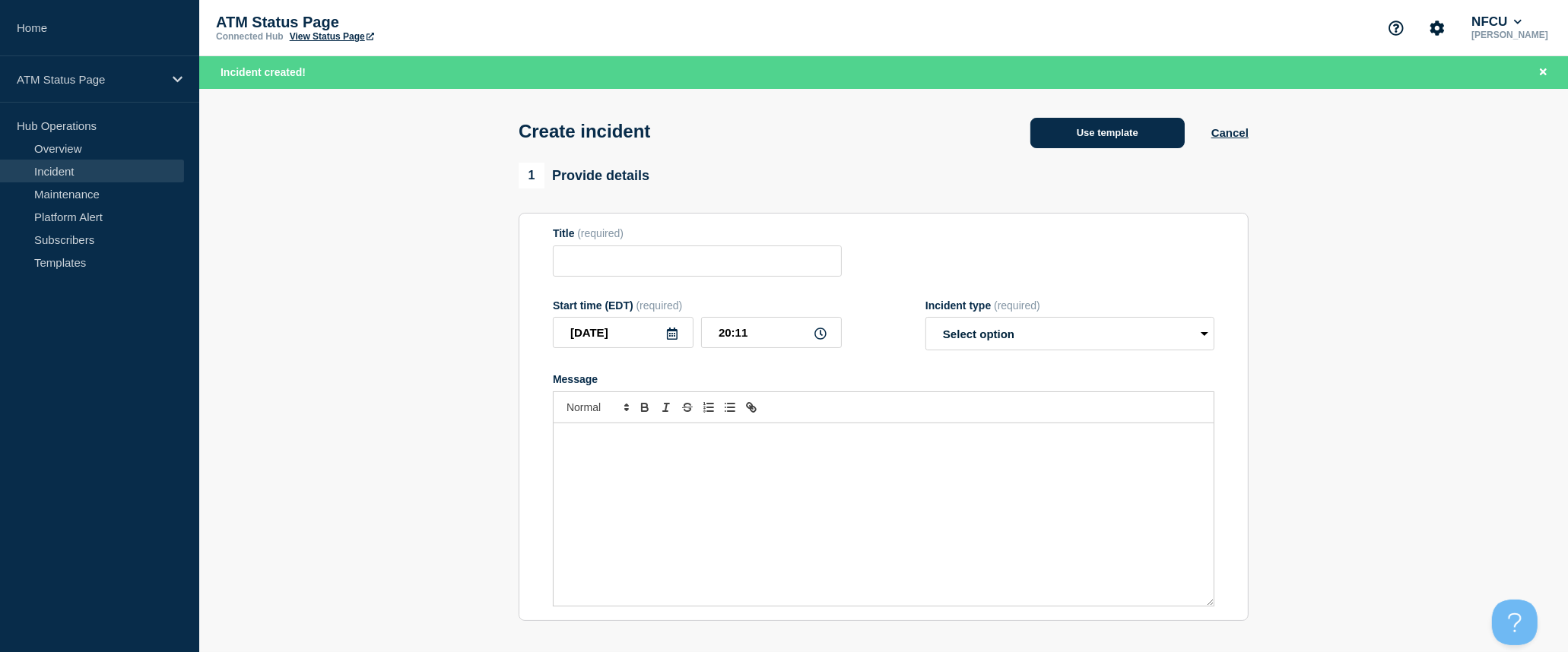
click at [1080, 134] on button "Use template" at bounding box center [1108, 133] width 155 height 30
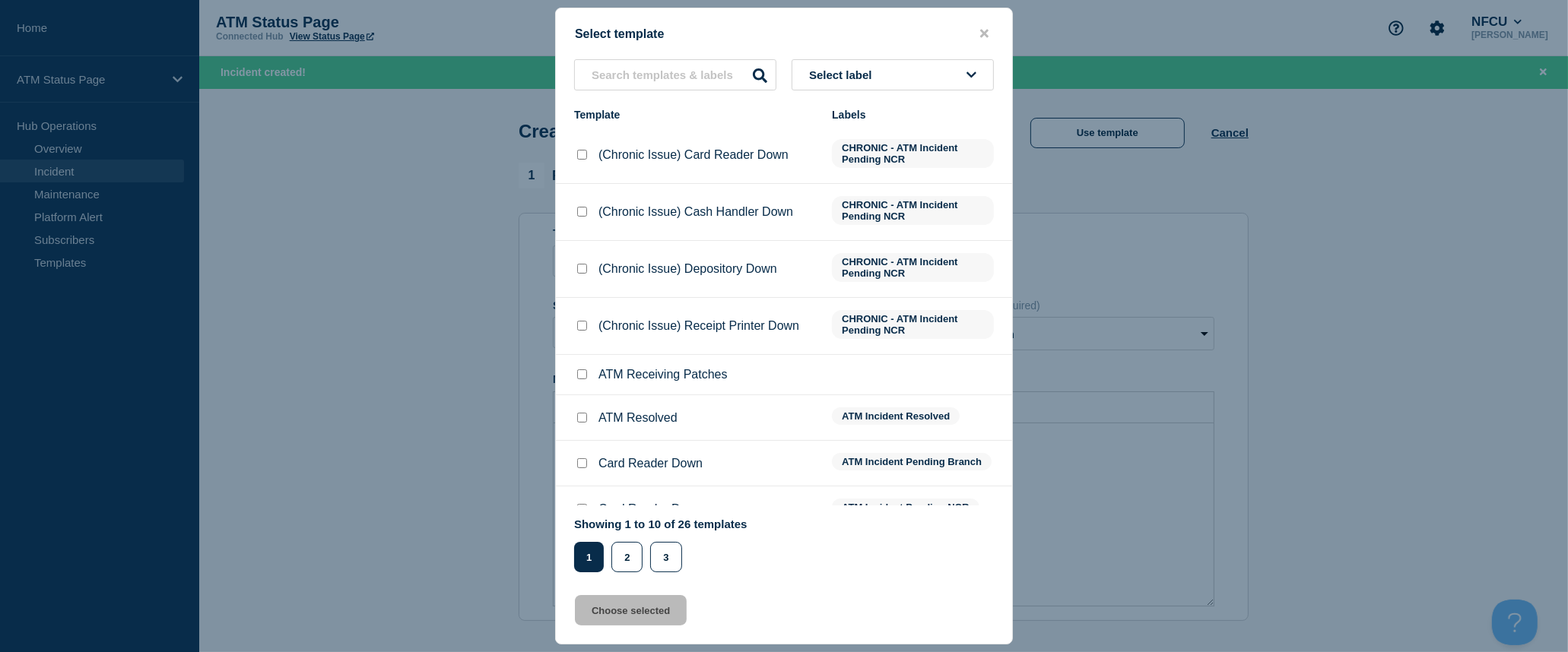
scroll to position [110, 0]
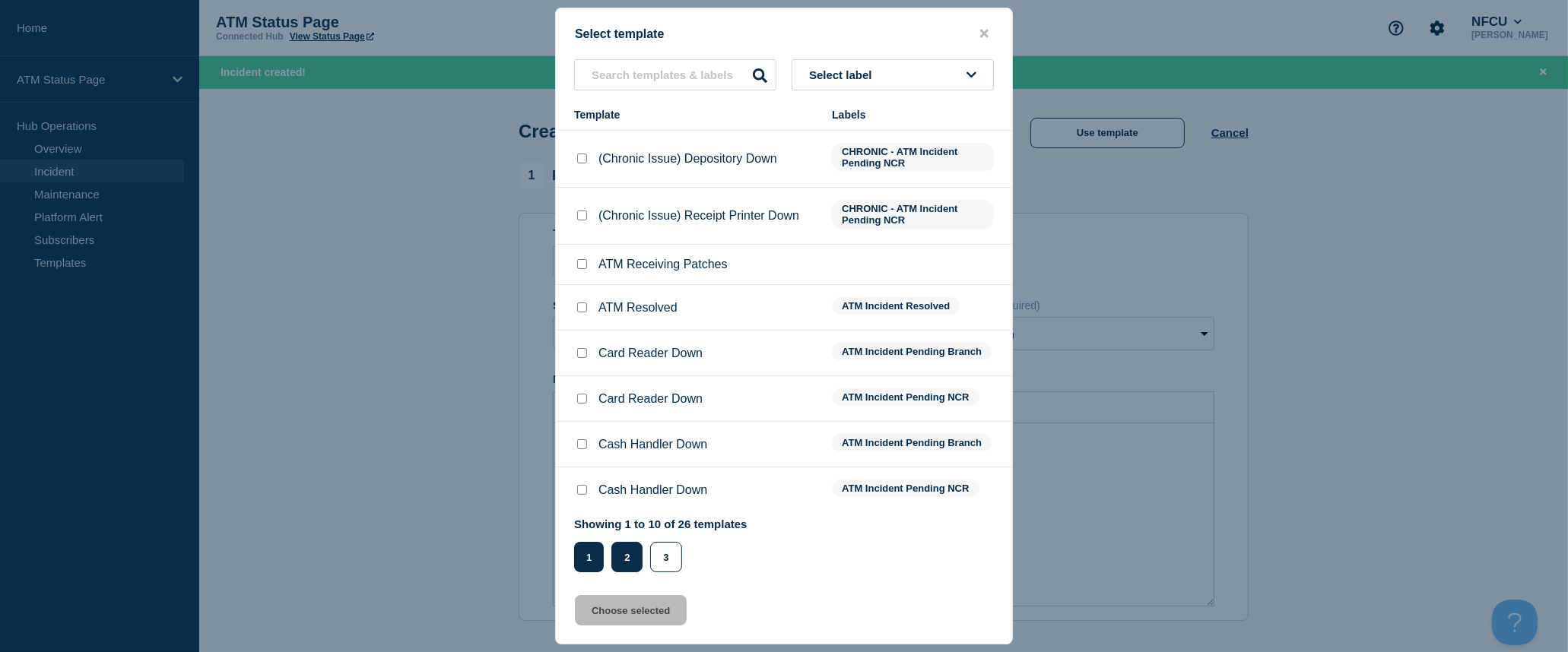
click at [620, 557] on button "2" at bounding box center [627, 557] width 31 height 30
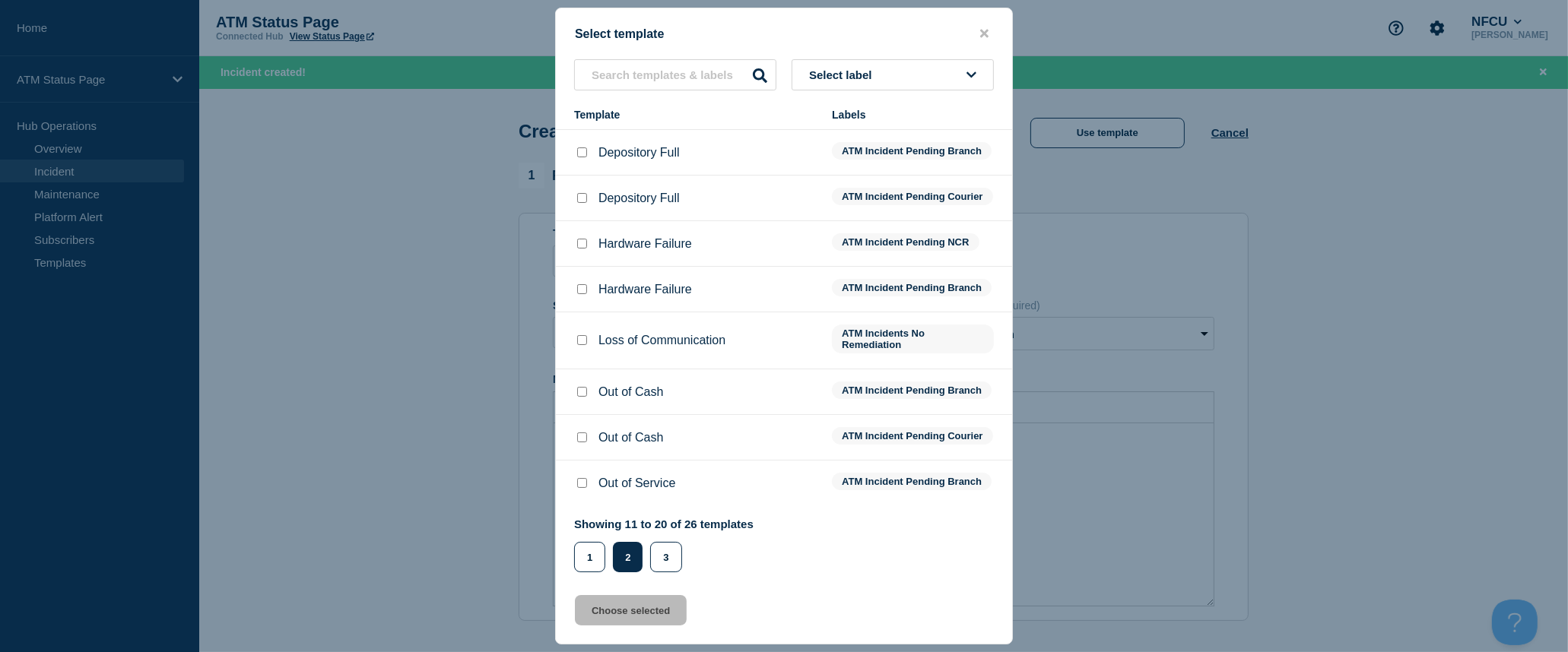
scroll to position [0, 0]
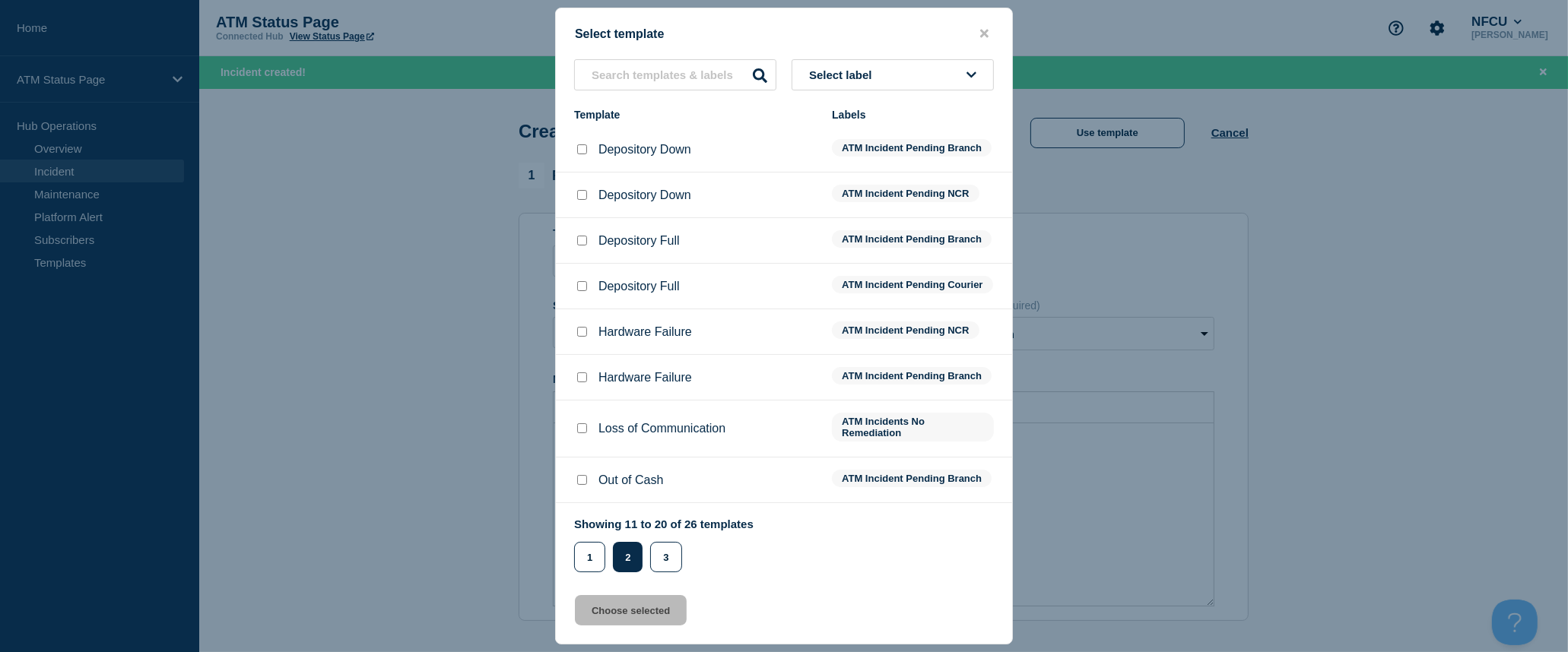
click at [580, 150] on input "Depository Down checkbox" at bounding box center [581, 149] width 10 height 10
checkbox input "true"
click at [667, 610] on button "Choose selected" at bounding box center [631, 610] width 112 height 30
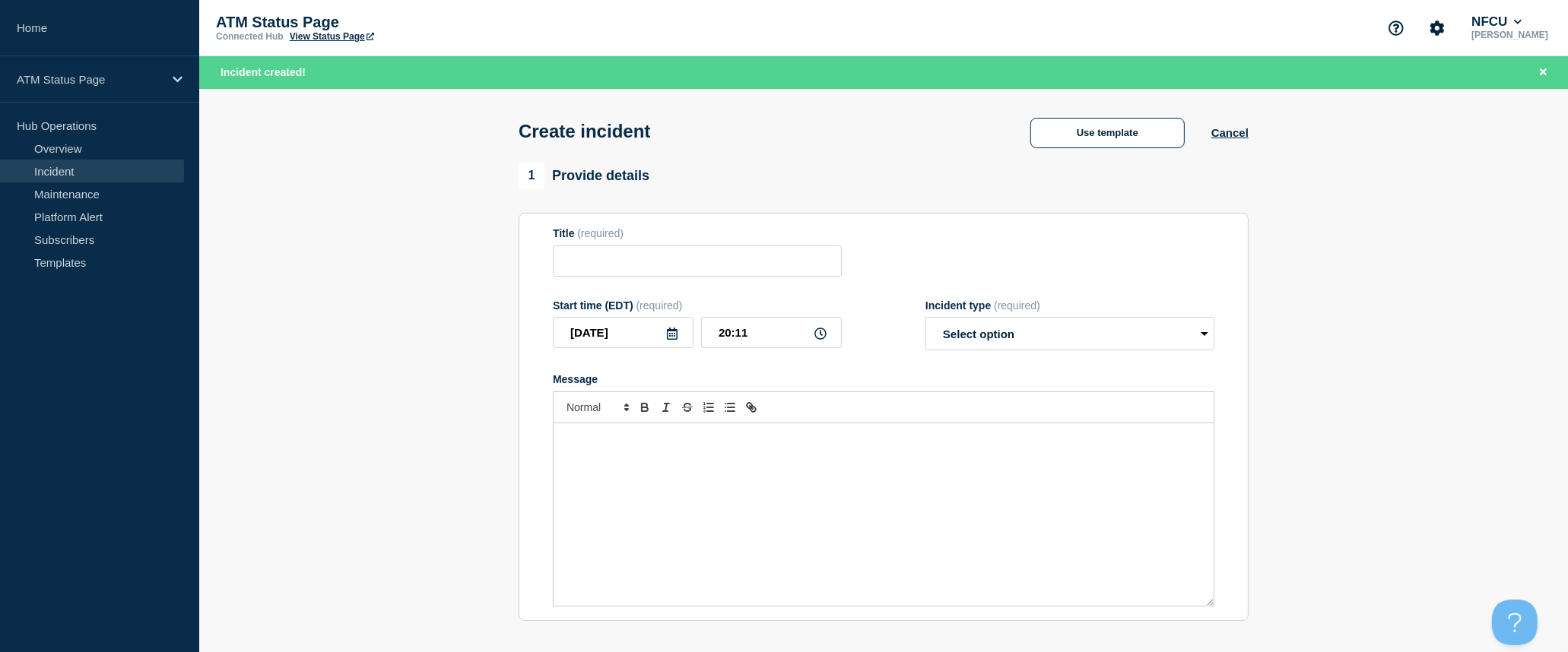
type input "Depository Down"
select select "identified"
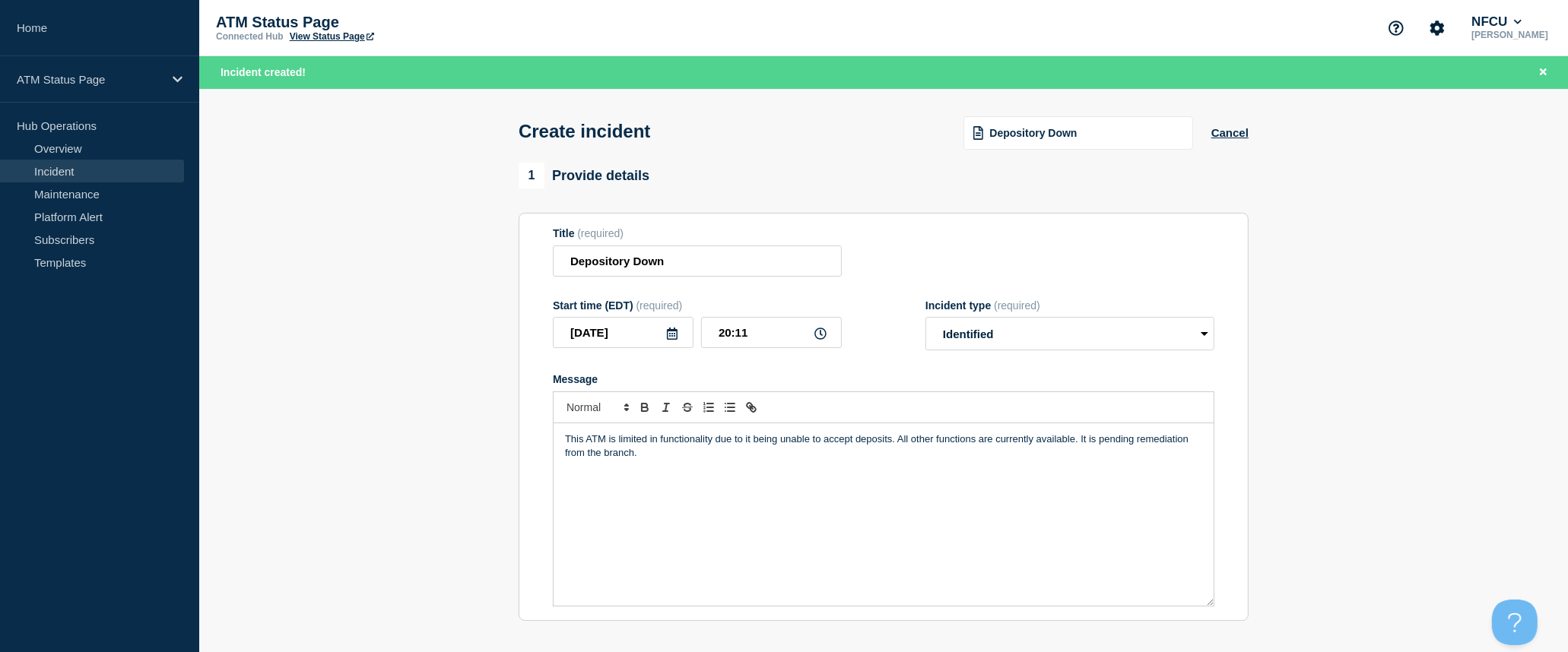
scroll to position [253, 0]
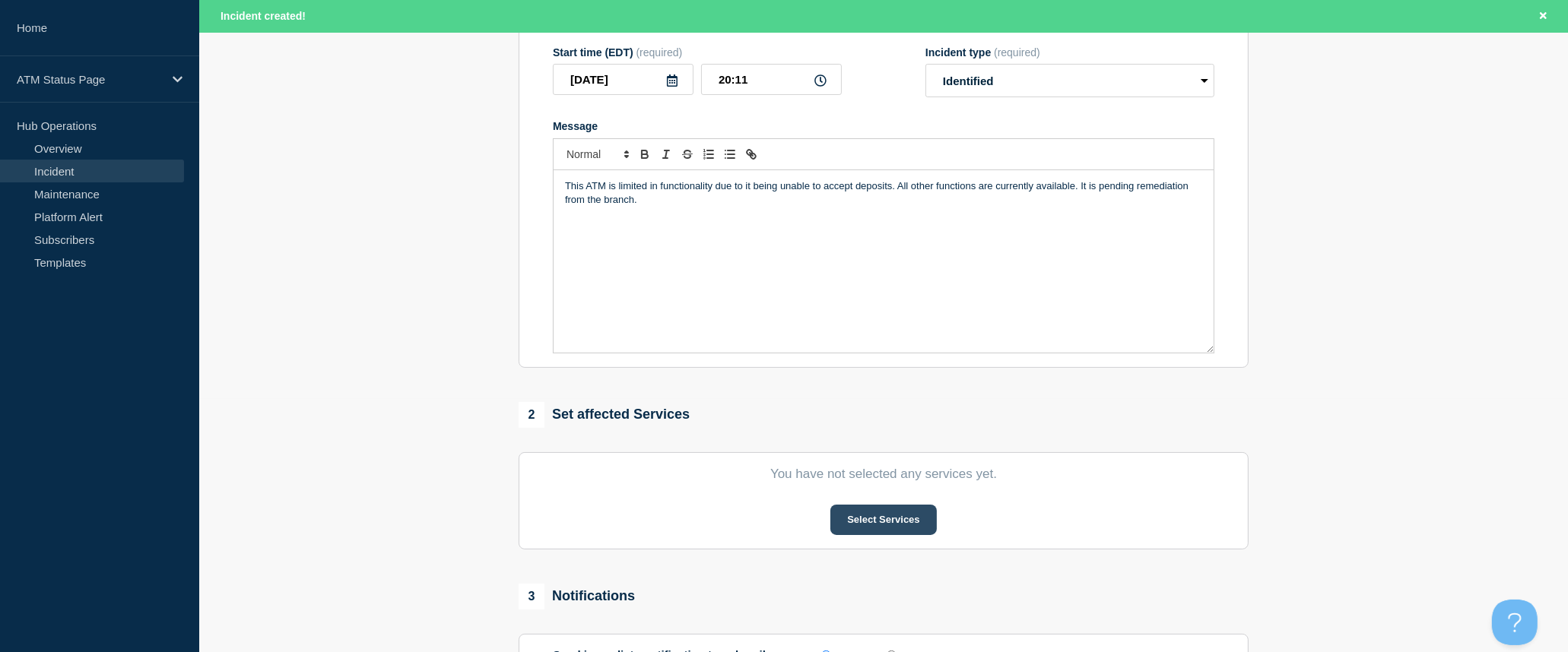
click at [906, 533] on button "Select Services" at bounding box center [883, 519] width 105 height 30
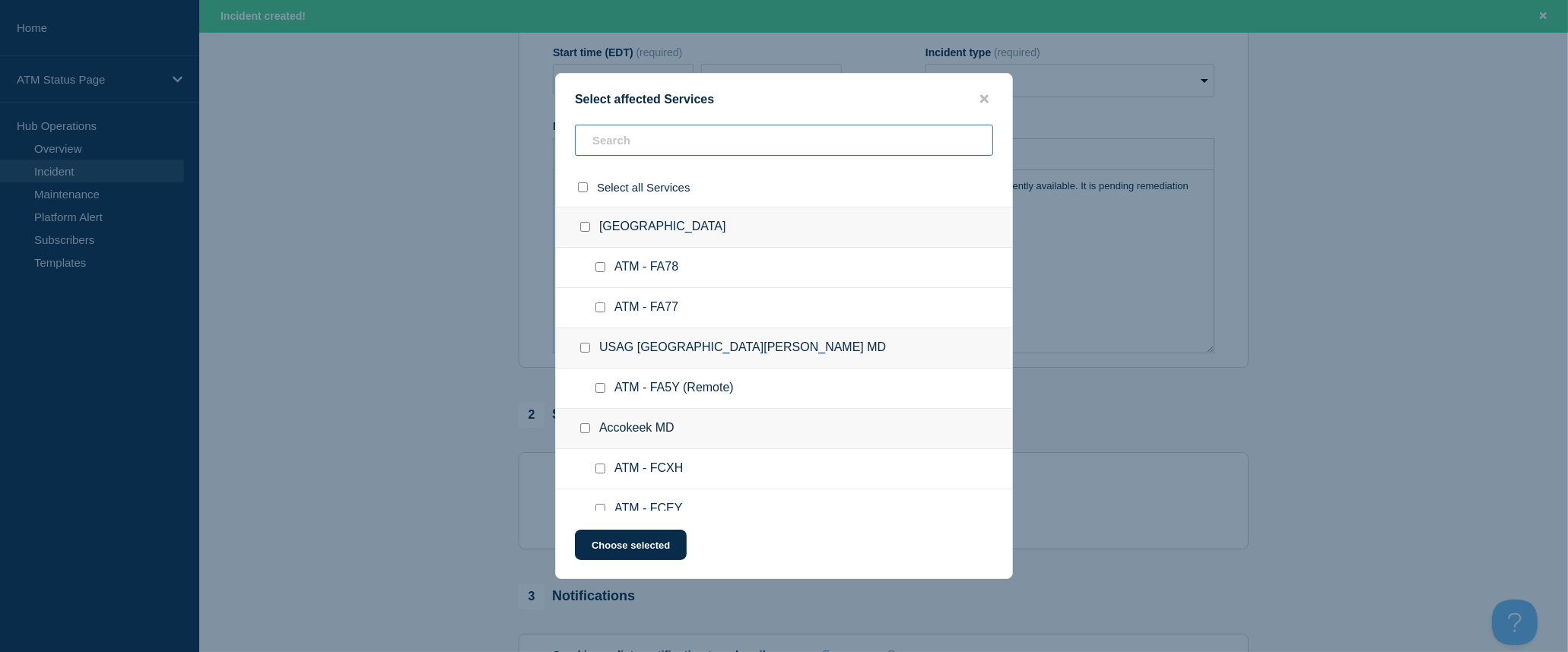
click at [754, 141] on input "text" at bounding box center [784, 140] width 418 height 31
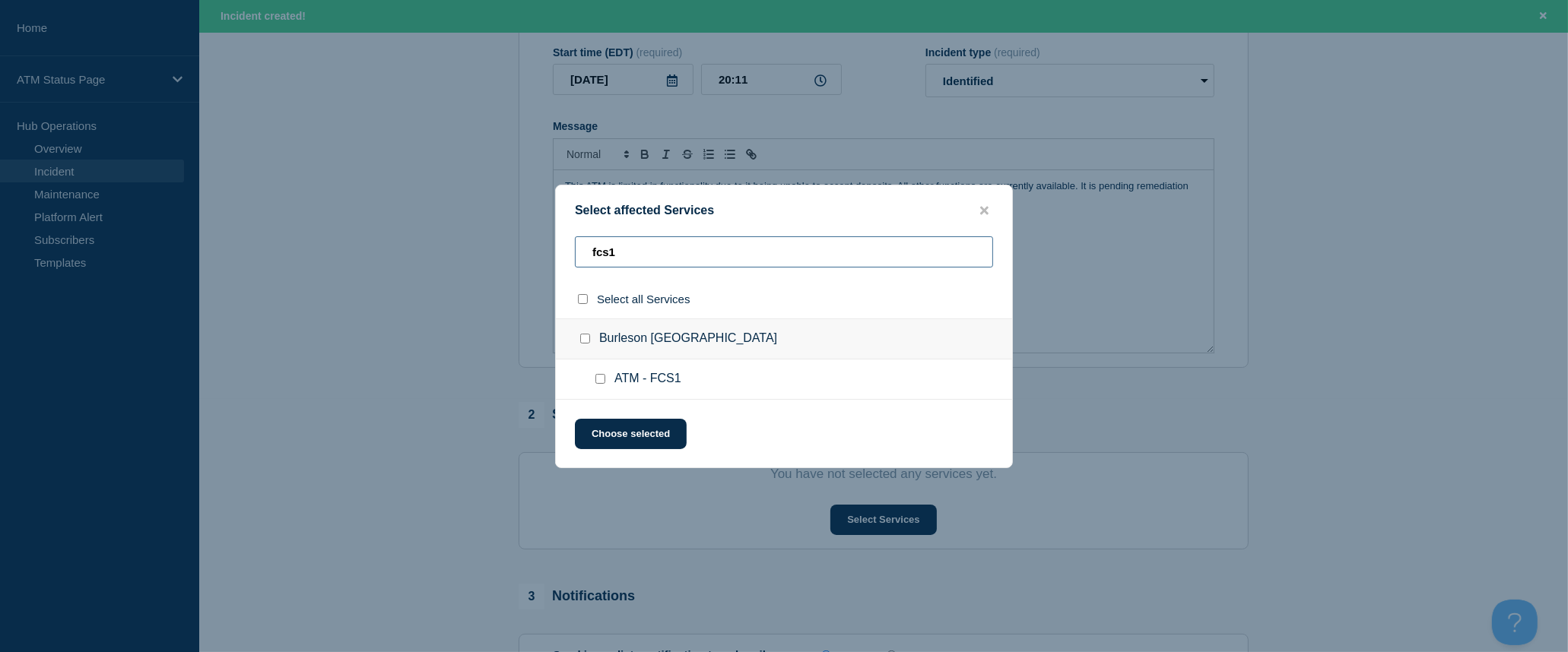
type input "fcs1"
click at [583, 300] on input "select all checkbox" at bounding box center [582, 299] width 10 height 10
checkbox input "true"
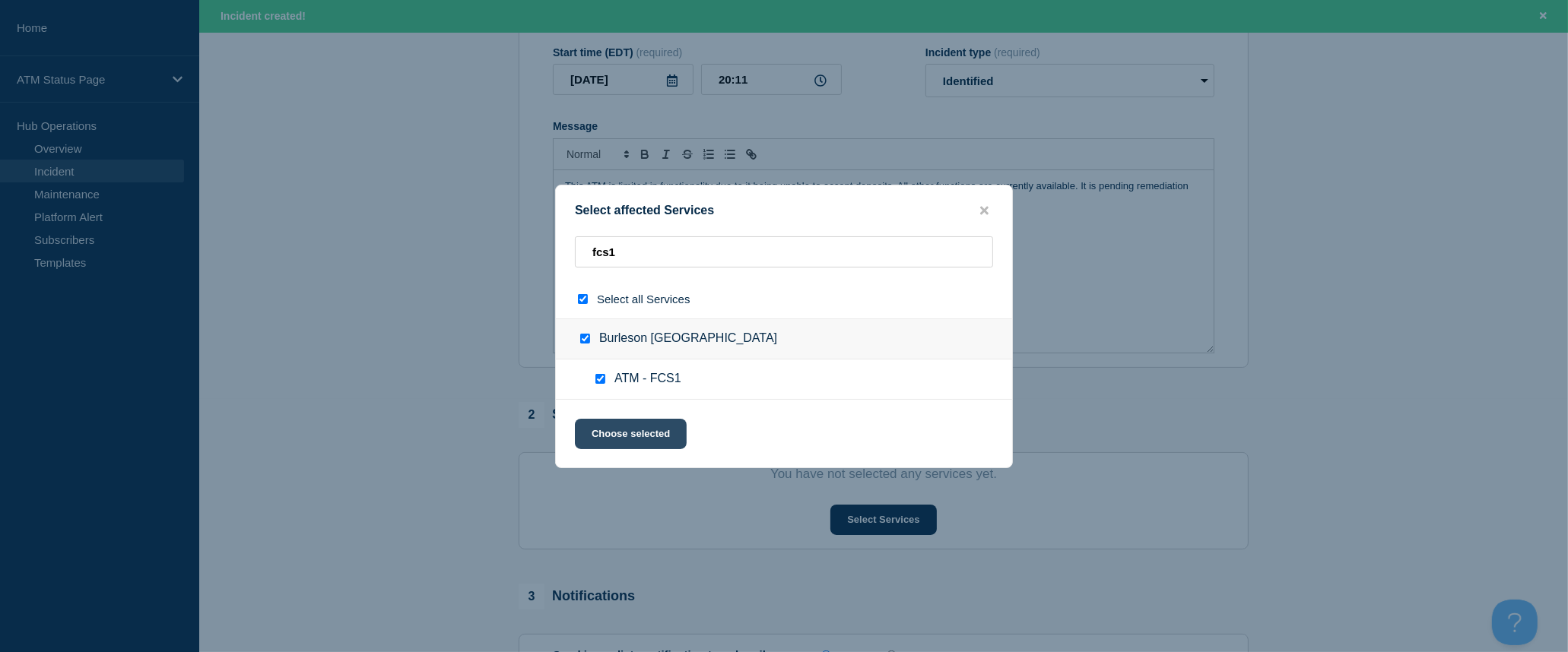
click at [638, 437] on button "Choose selected" at bounding box center [631, 434] width 112 height 30
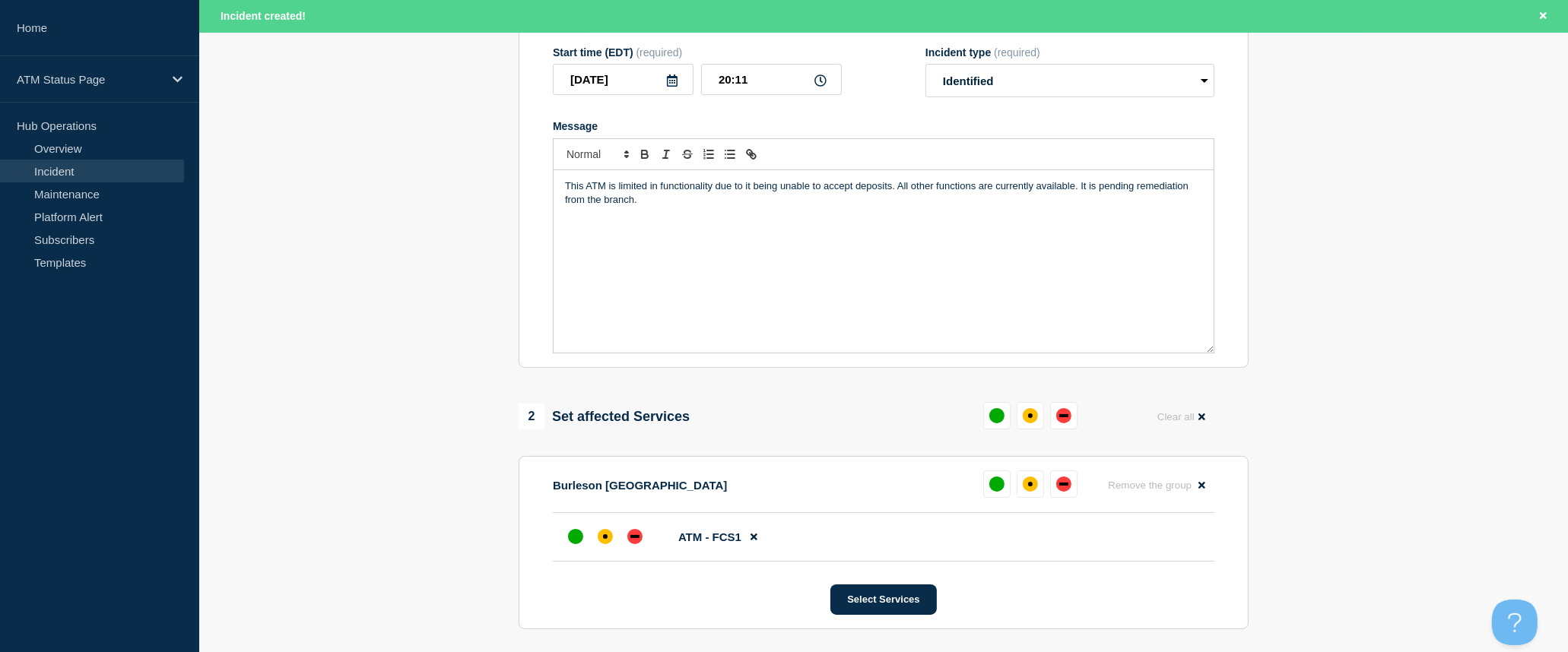
scroll to position [338, 0]
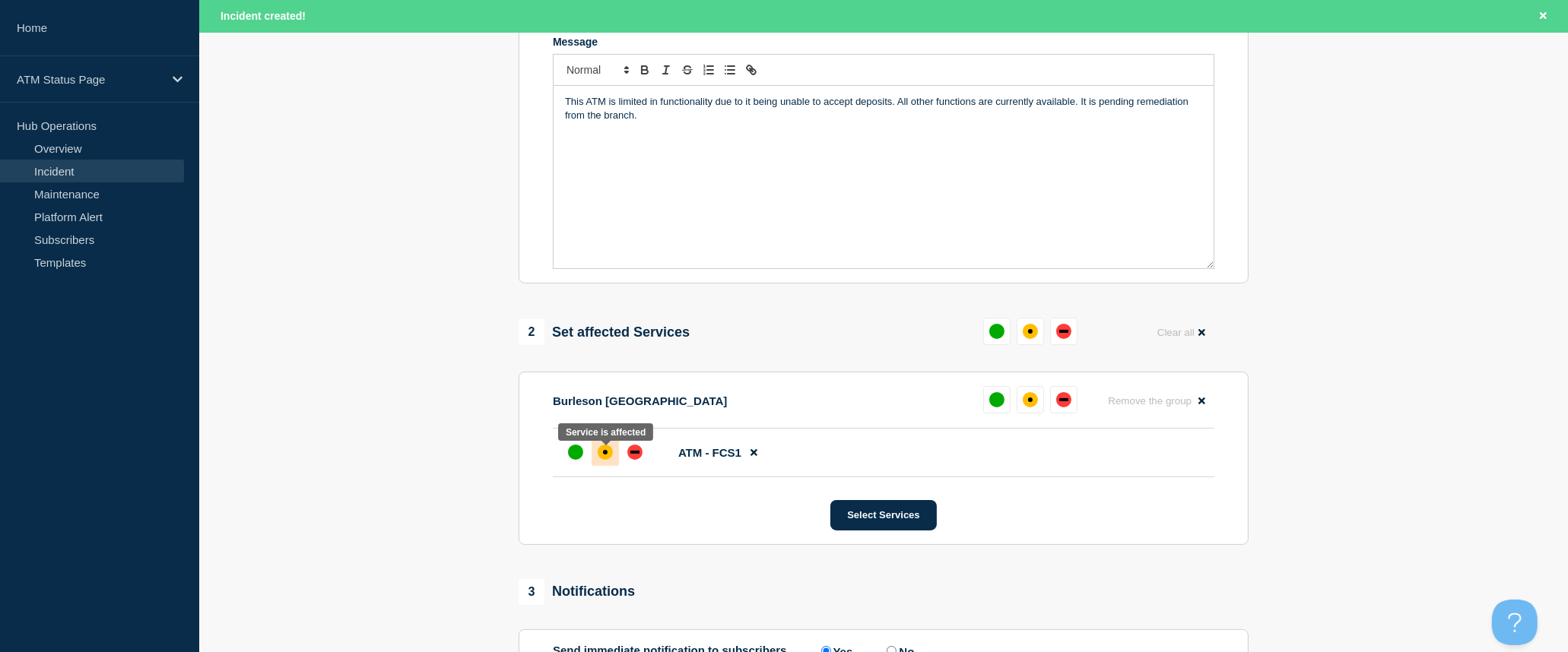
click at [608, 456] on div "affected" at bounding box center [605, 452] width 15 height 15
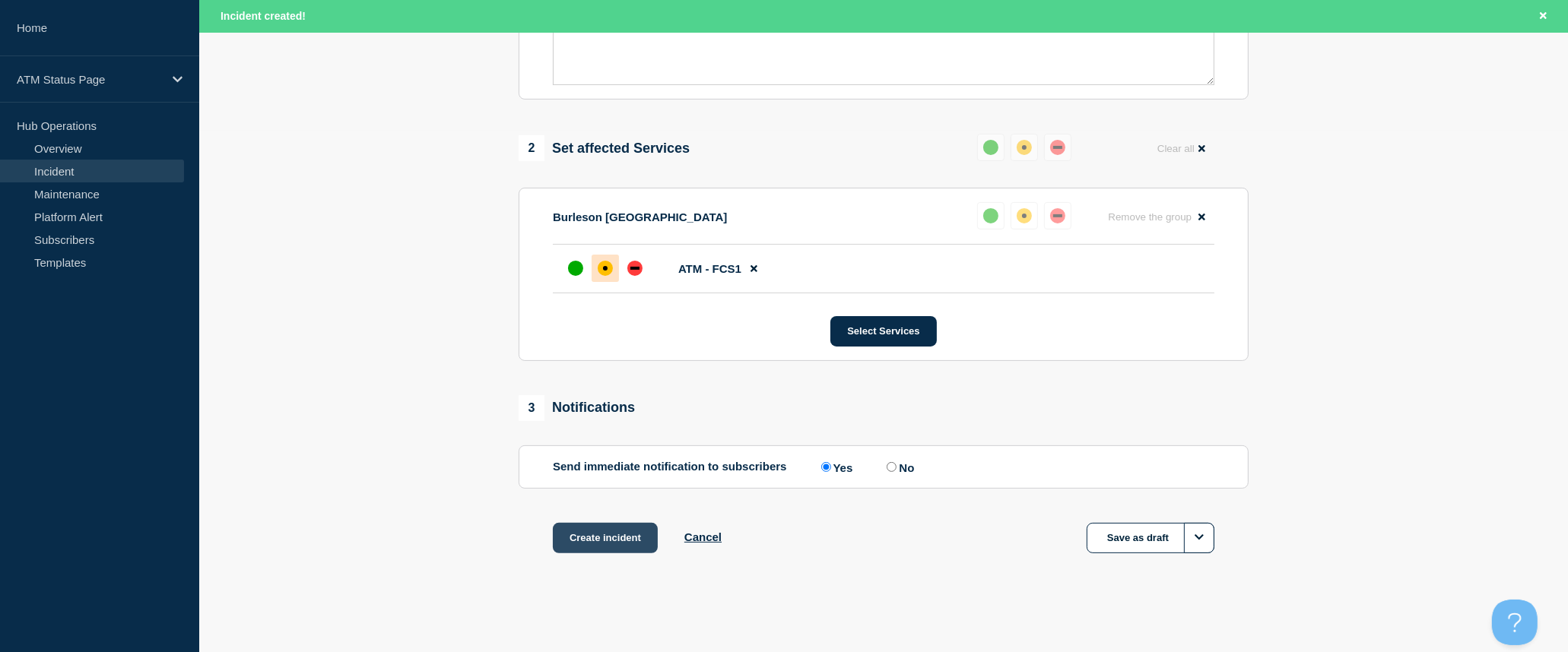
click at [620, 530] on button "Create incident" at bounding box center [605, 537] width 105 height 30
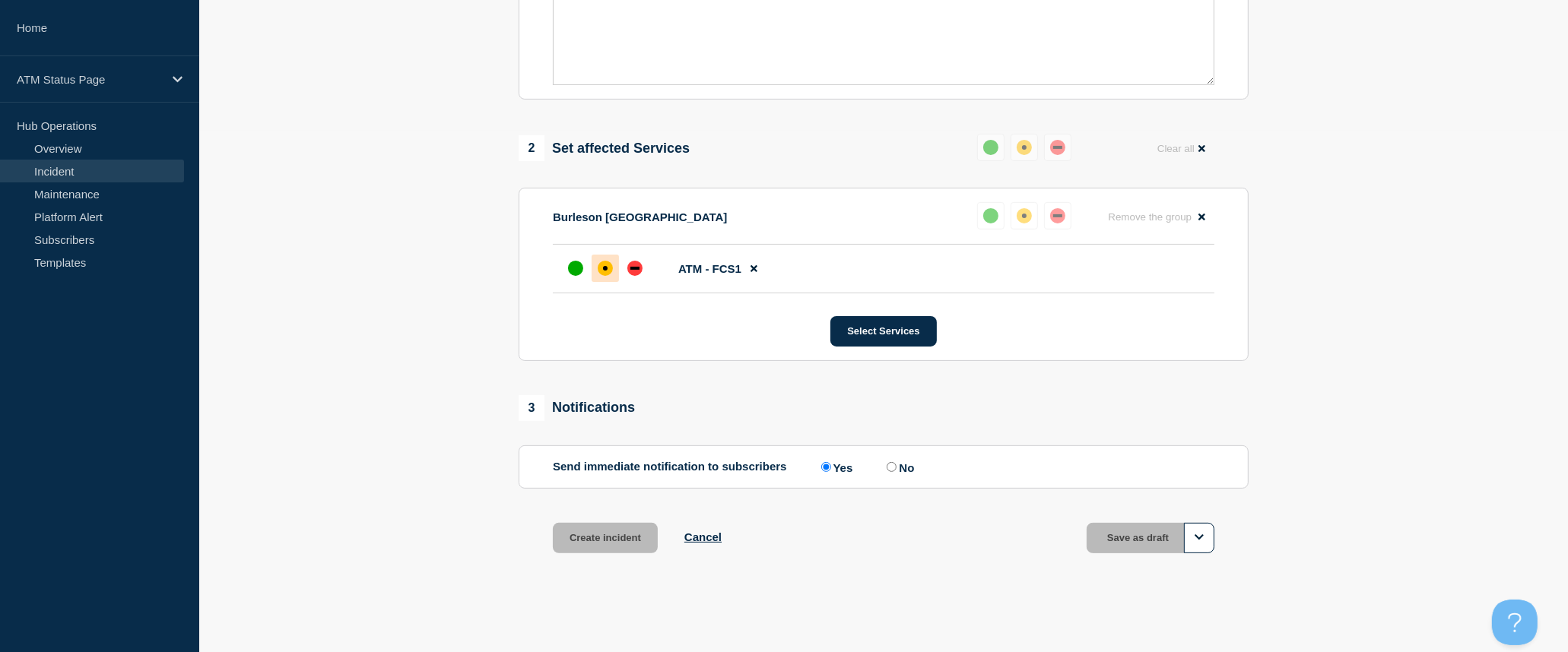
scroll to position [494, 0]
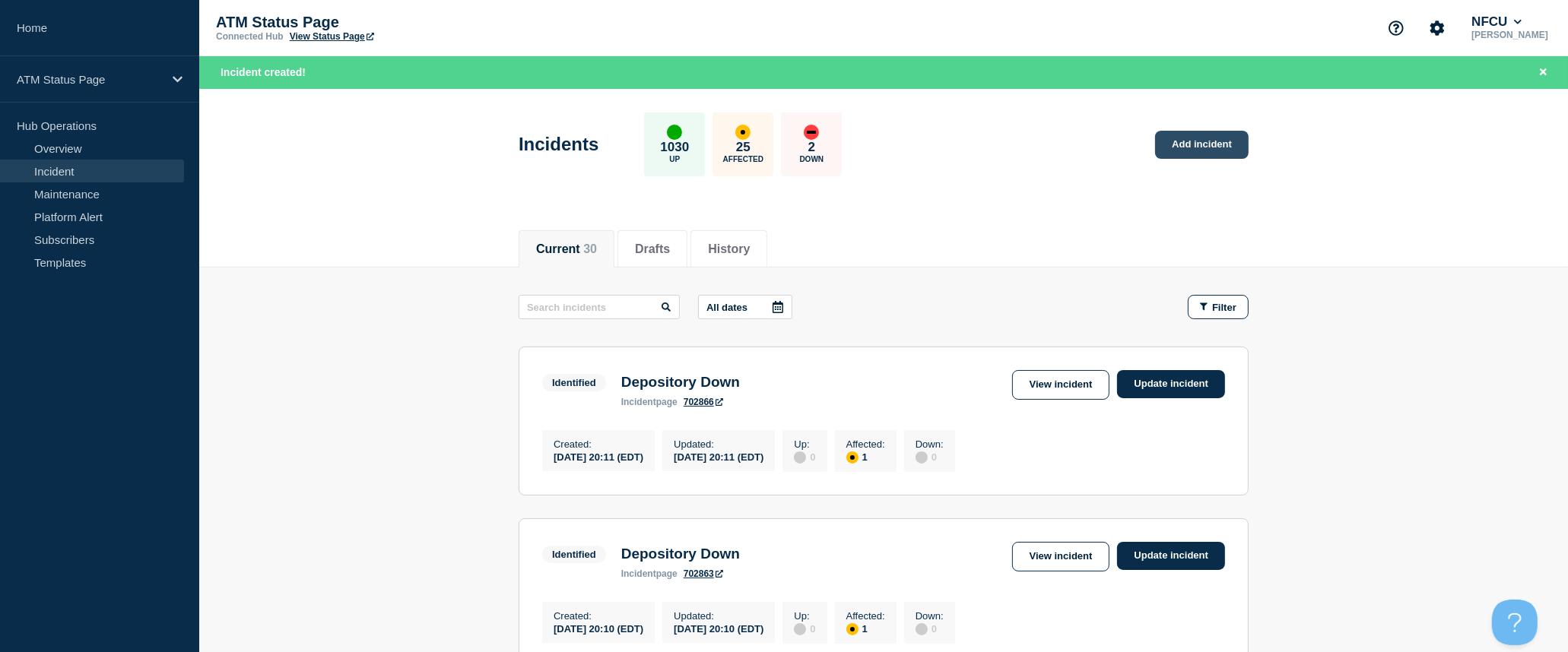
click at [1220, 143] on link "Add incident" at bounding box center [1202, 145] width 94 height 28
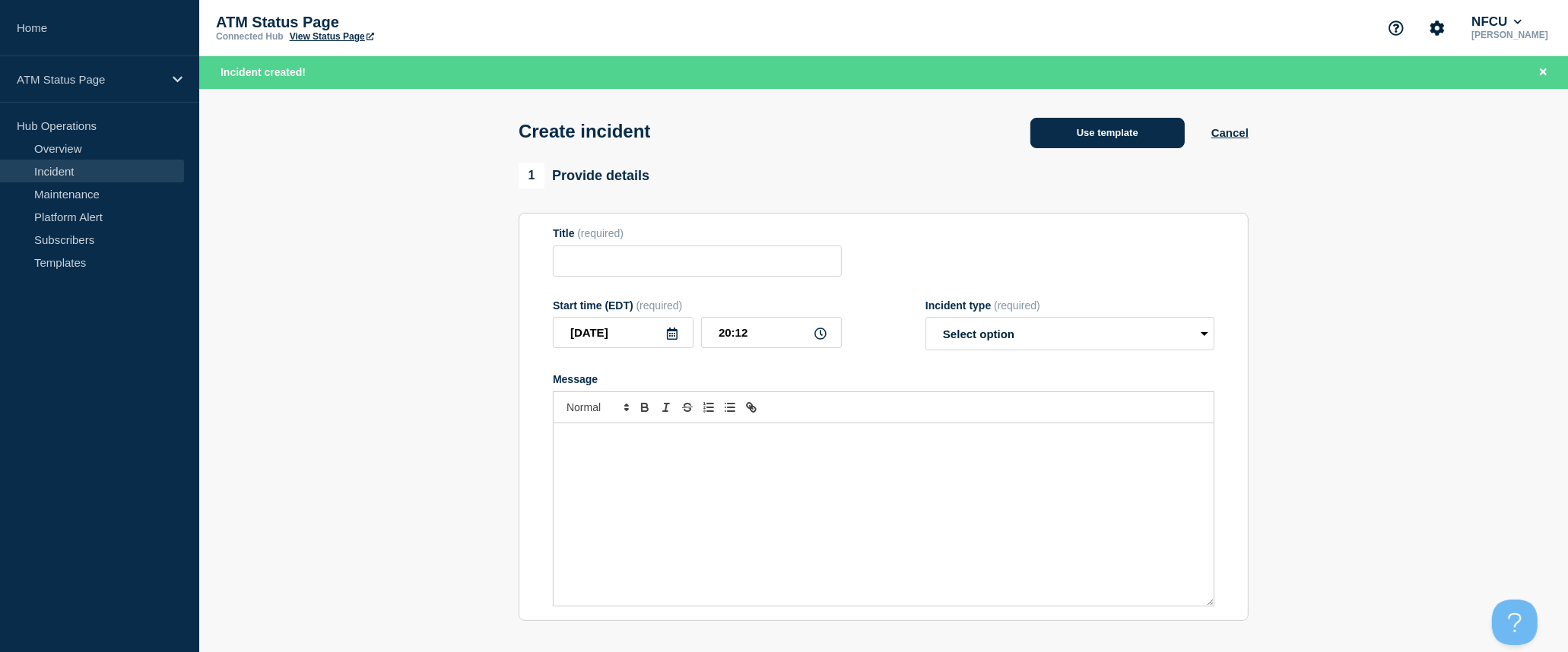
click at [1122, 127] on button "Use template" at bounding box center [1108, 133] width 155 height 30
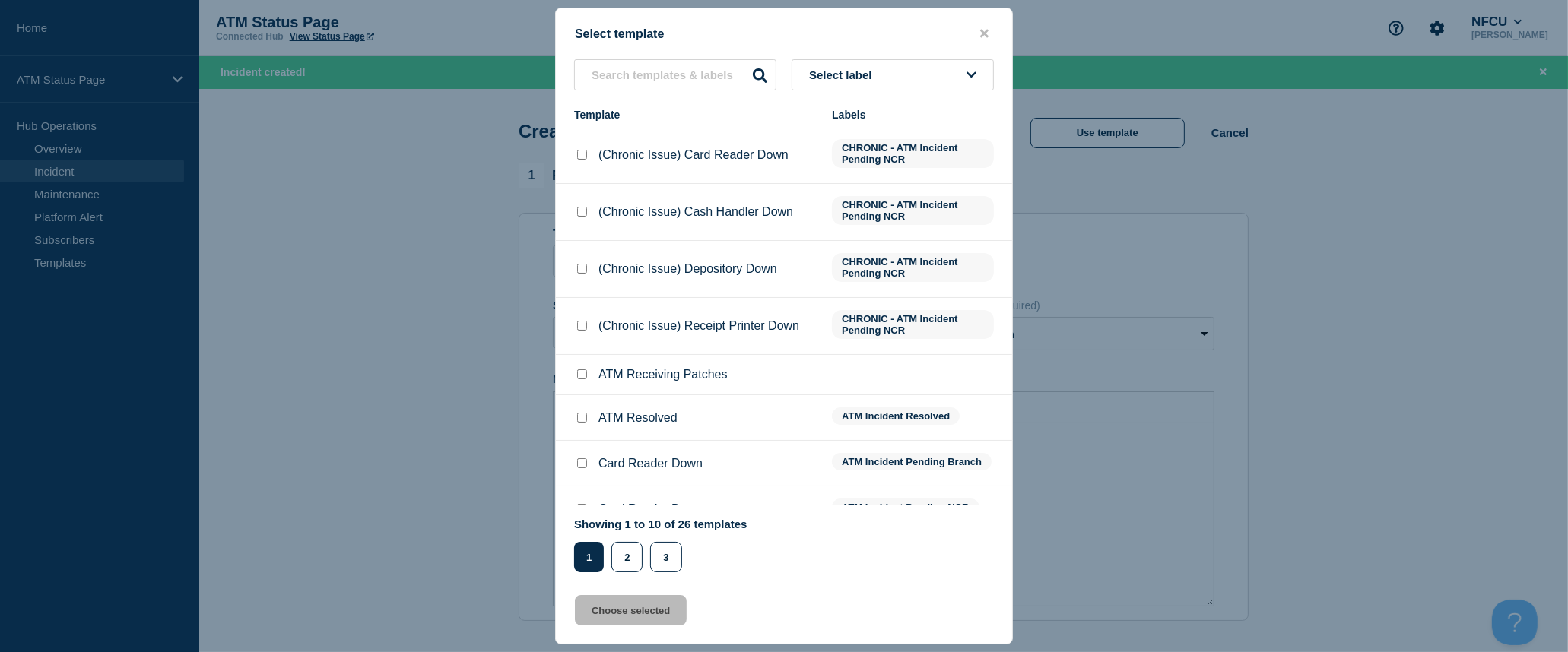
scroll to position [110, 0]
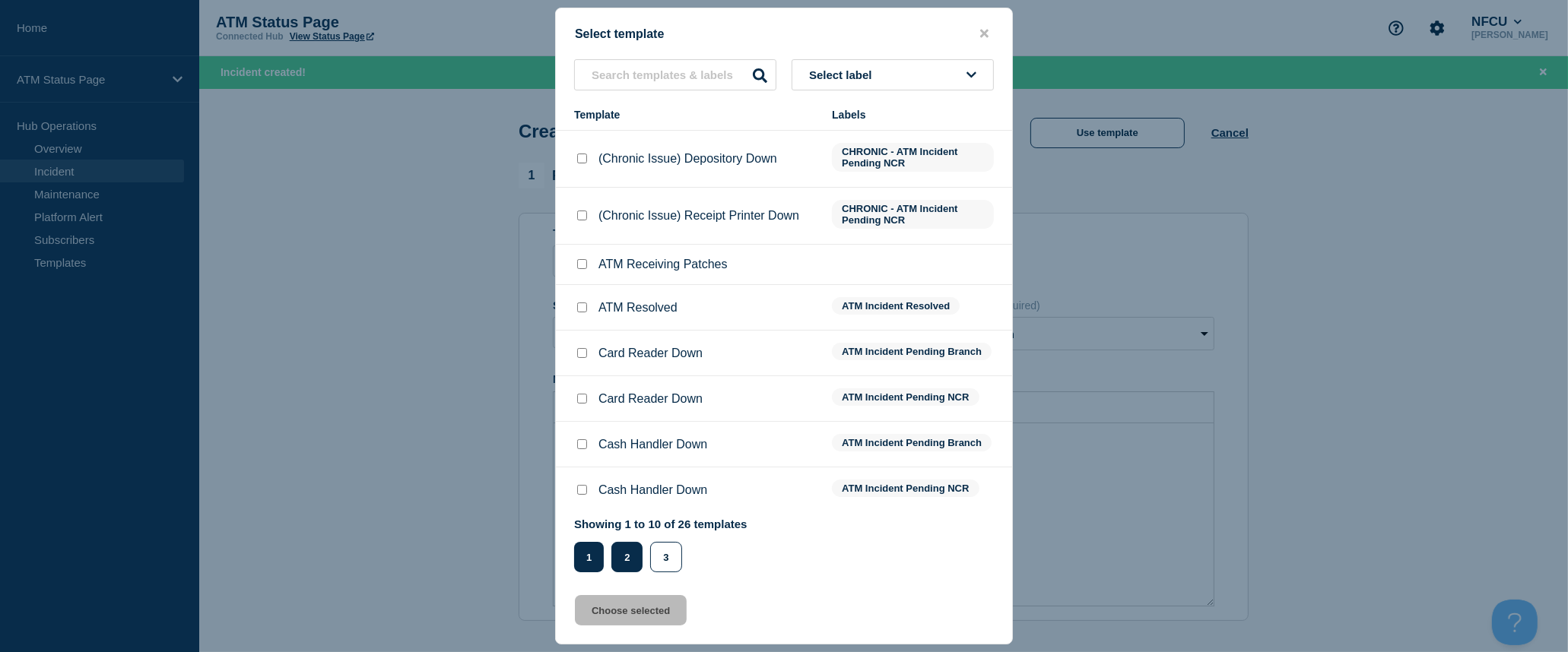
click at [635, 560] on button "2" at bounding box center [627, 557] width 31 height 30
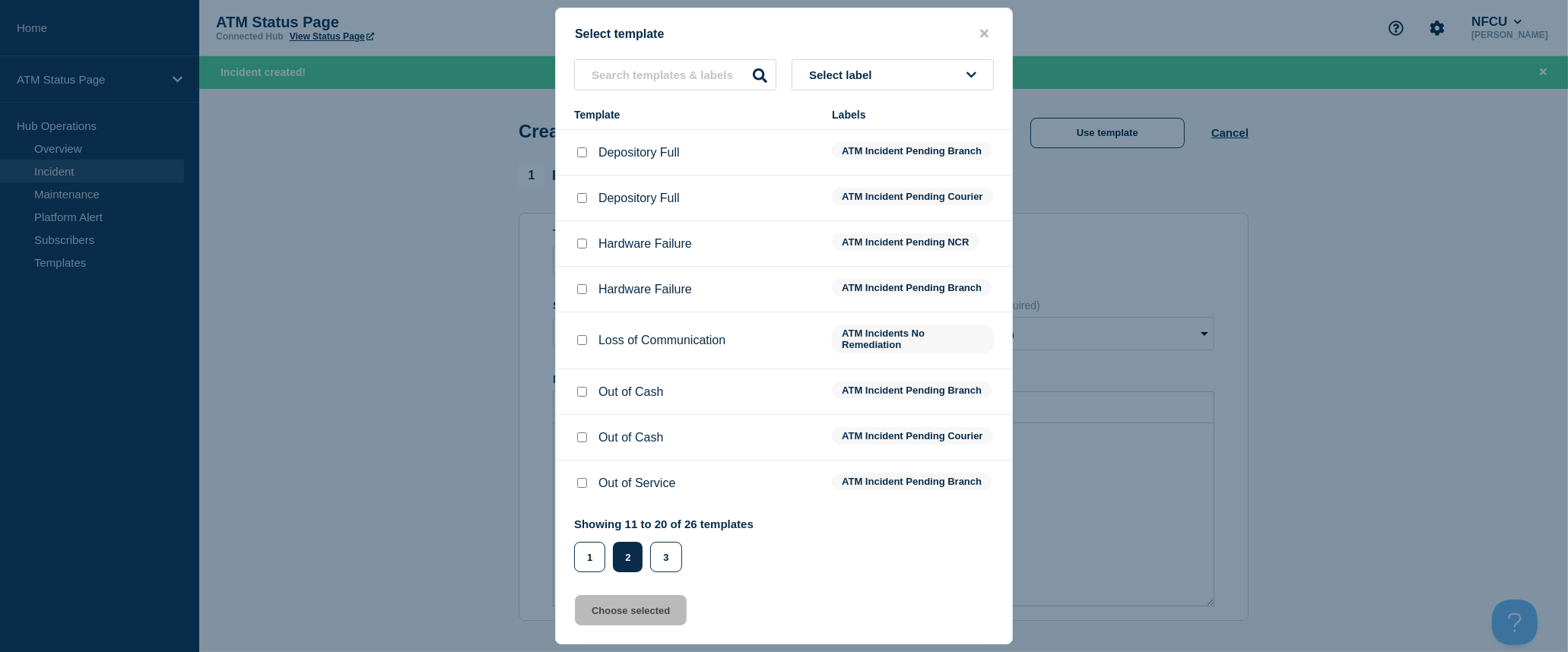
scroll to position [0, 0]
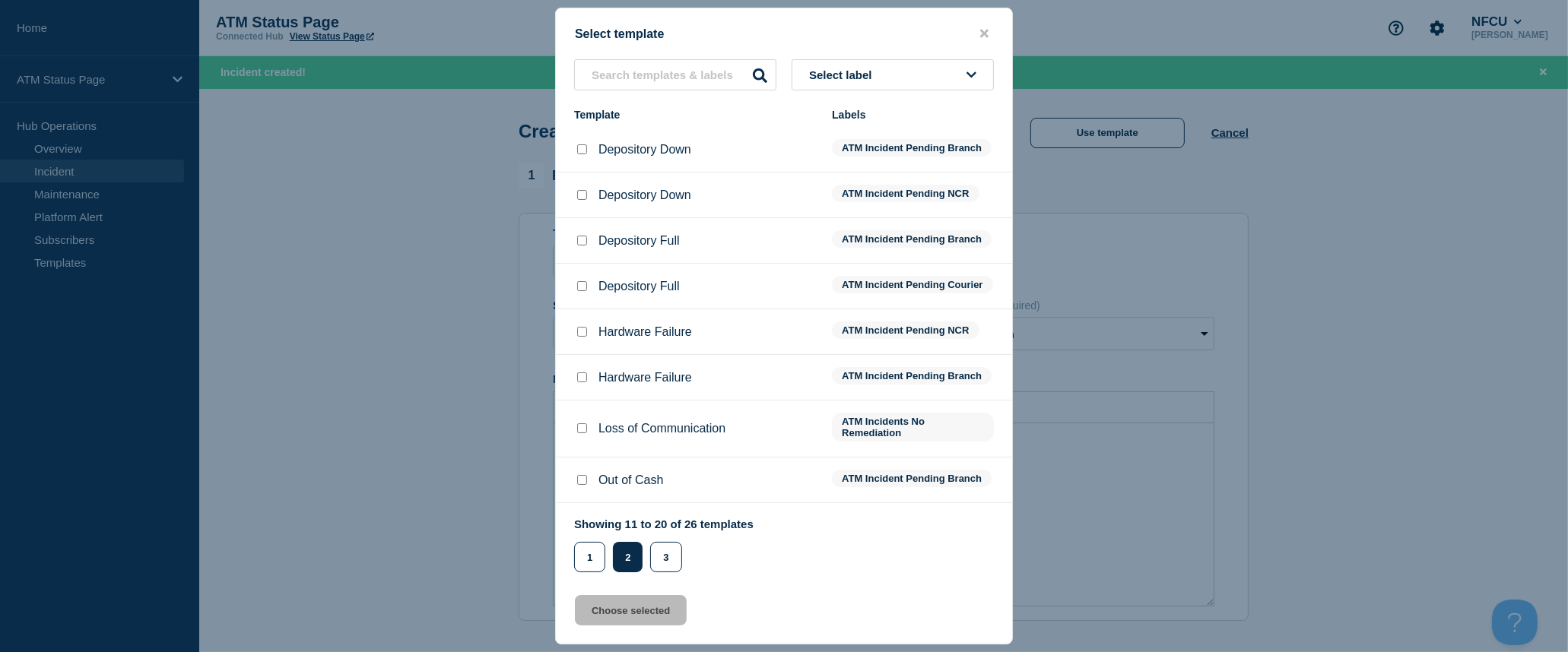
click at [580, 153] on input "Depository Down checkbox" at bounding box center [581, 149] width 10 height 10
checkbox input "true"
click at [655, 610] on button "Choose selected" at bounding box center [631, 610] width 112 height 30
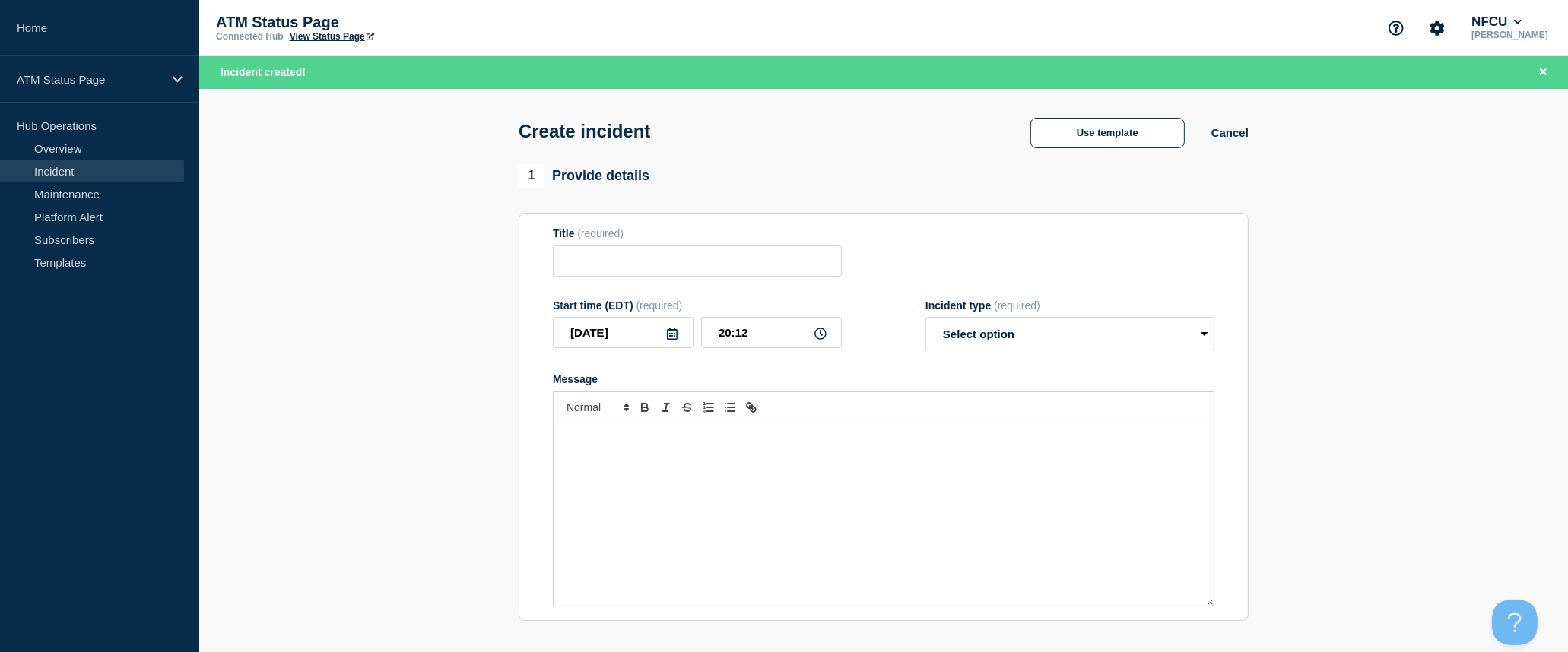
type input "Depository Down"
select select "identified"
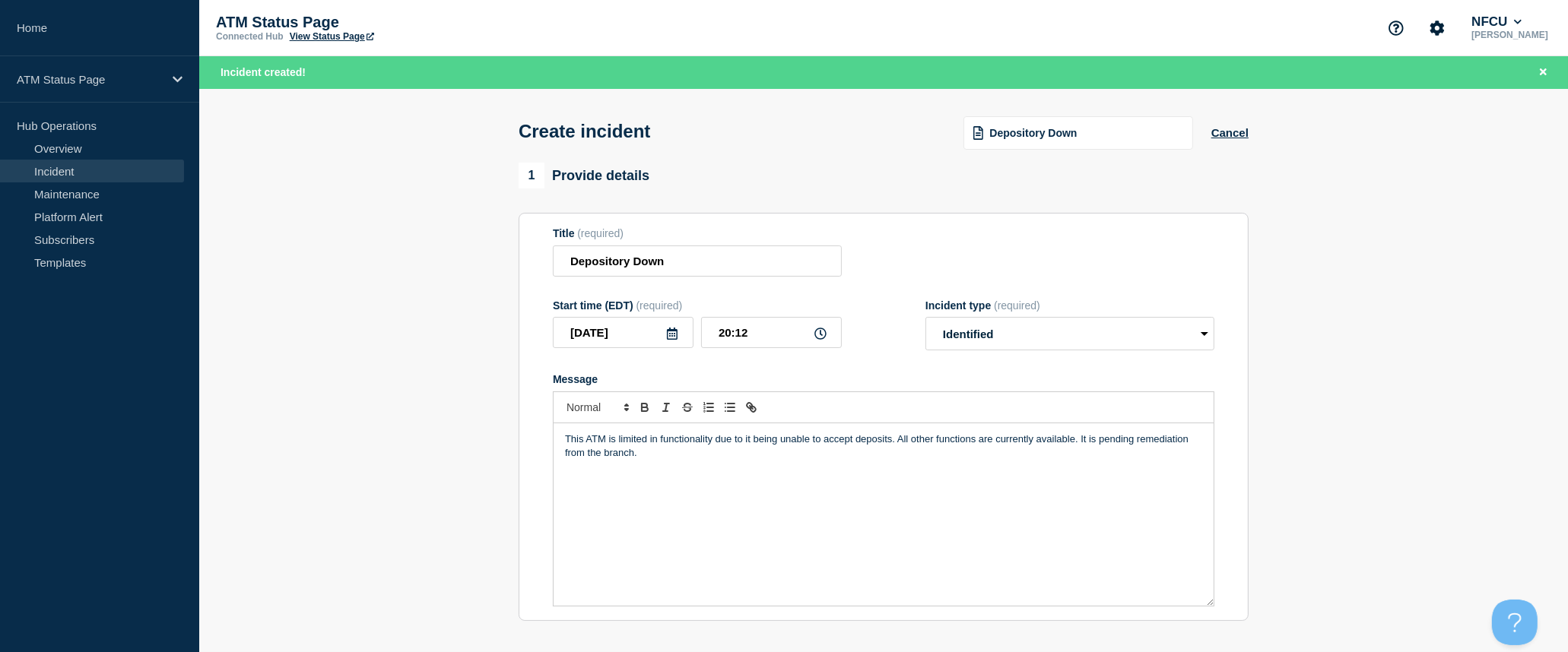
scroll to position [253, 0]
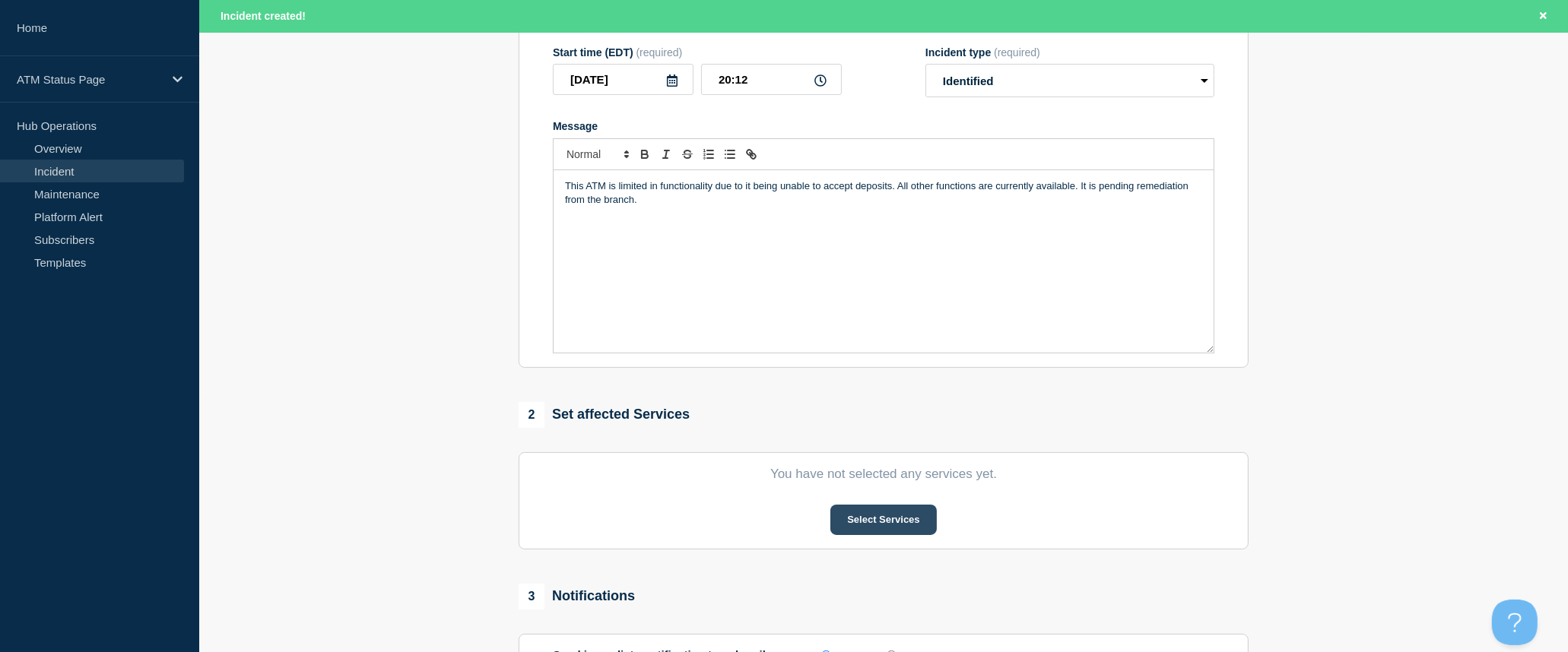
click at [896, 520] on button "Select Services" at bounding box center [883, 519] width 105 height 30
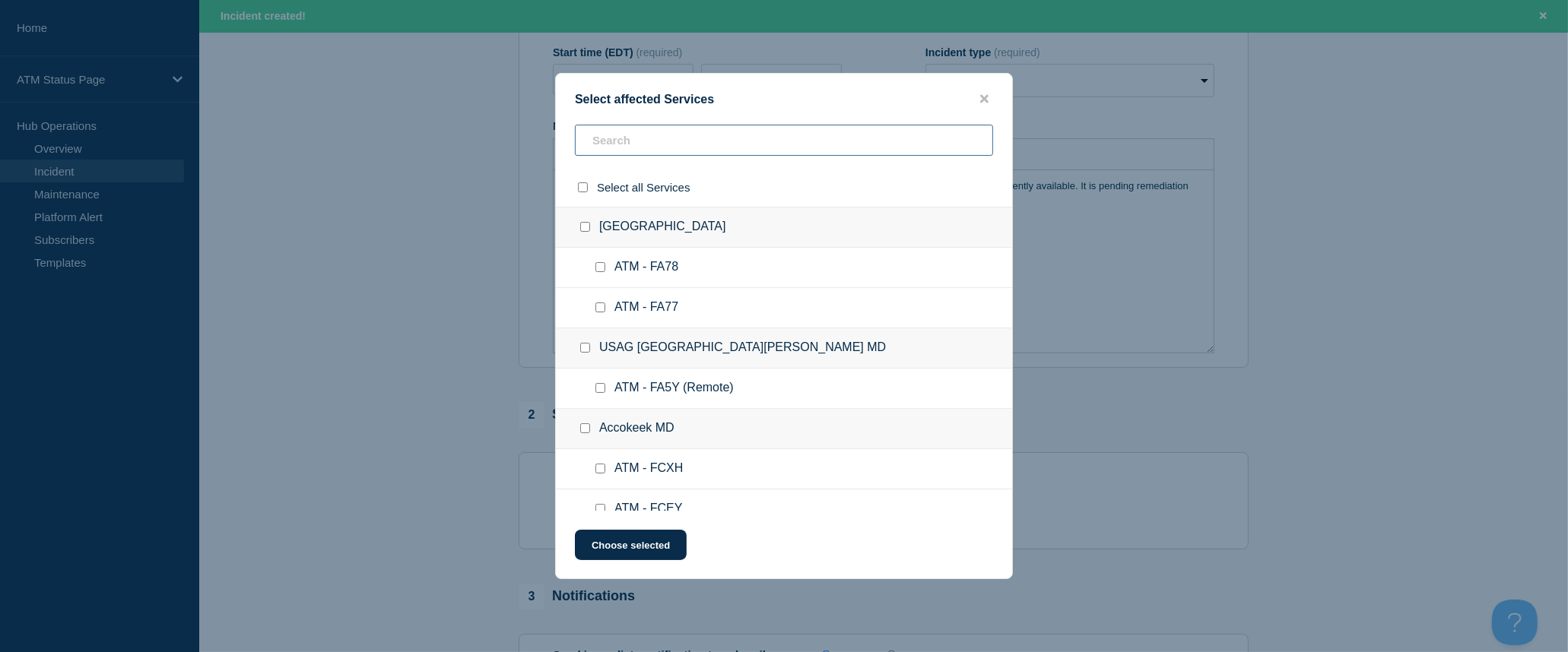
click at [783, 141] on input "text" at bounding box center [784, 140] width 418 height 31
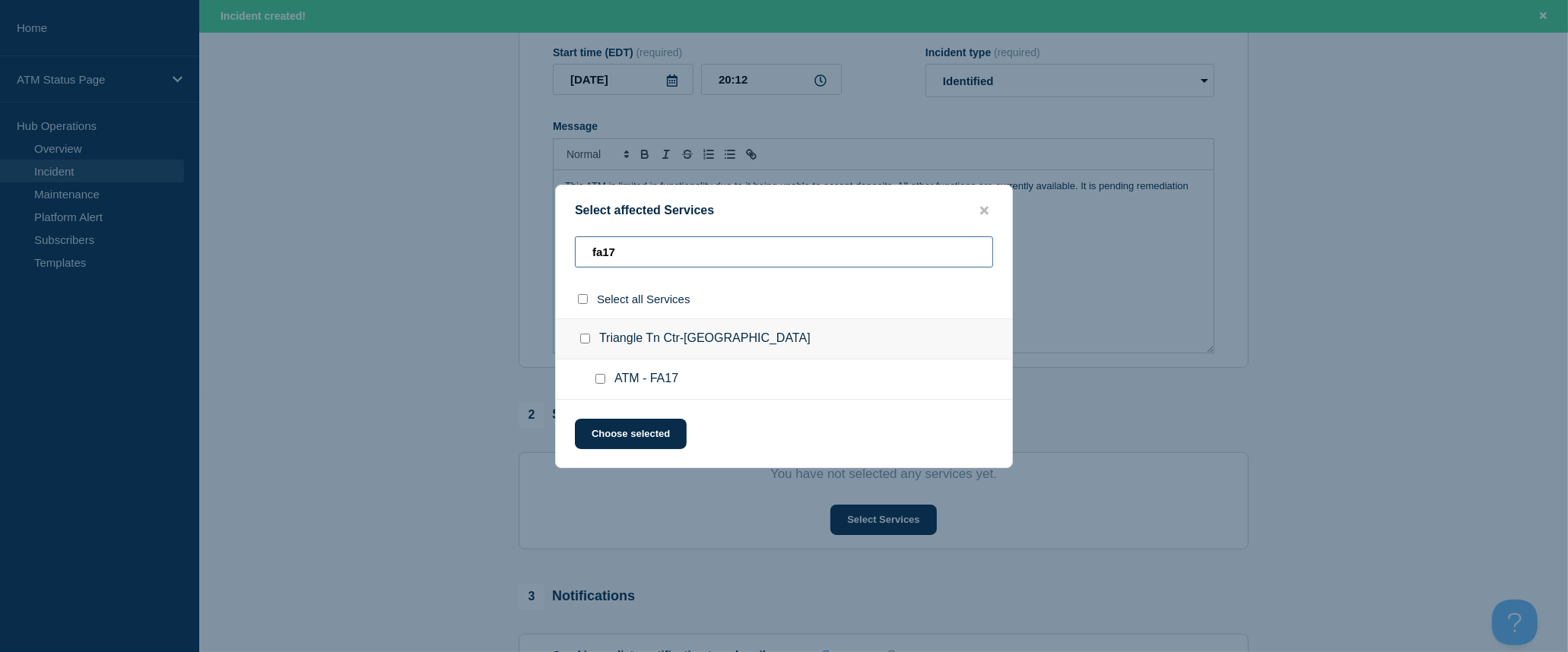
type input "fa17"
click at [581, 302] on input "select all checkbox" at bounding box center [582, 299] width 10 height 10
checkbox input "true"
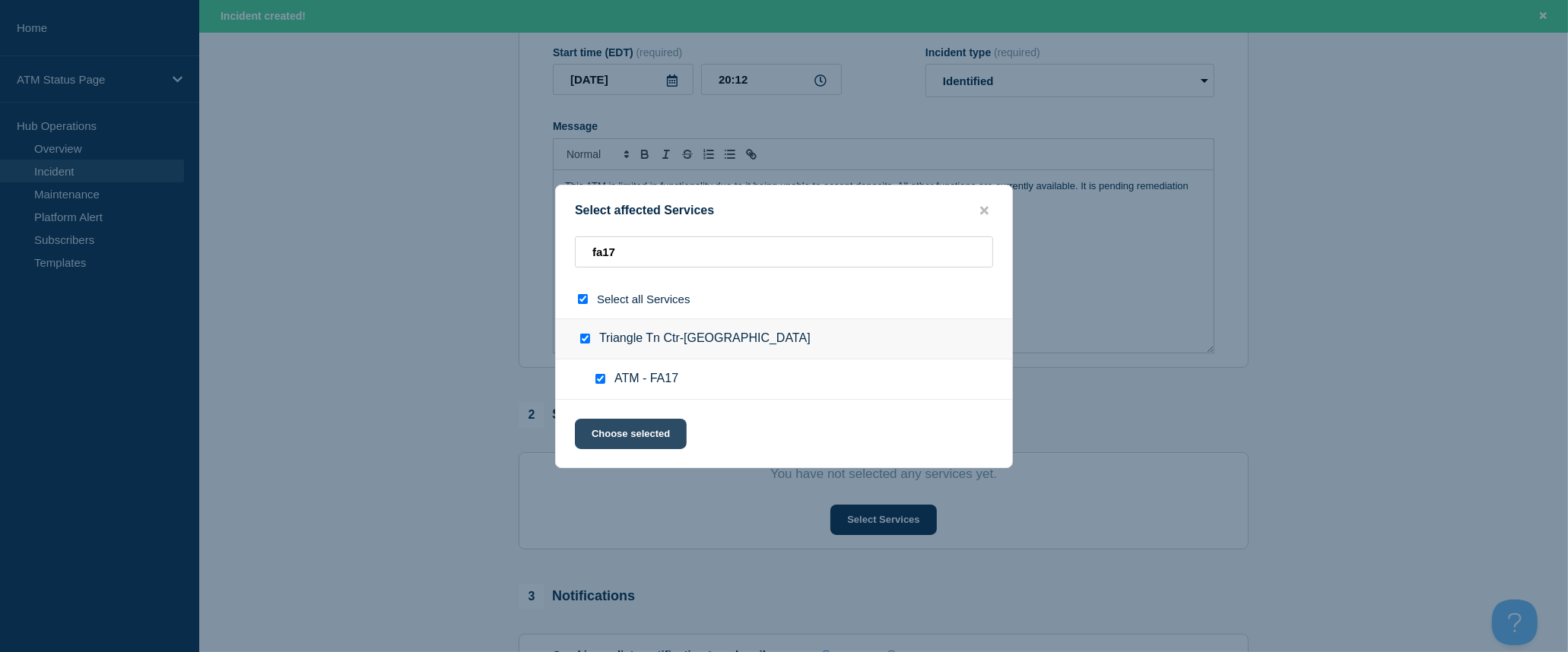
click at [632, 429] on button "Choose selected" at bounding box center [631, 434] width 112 height 30
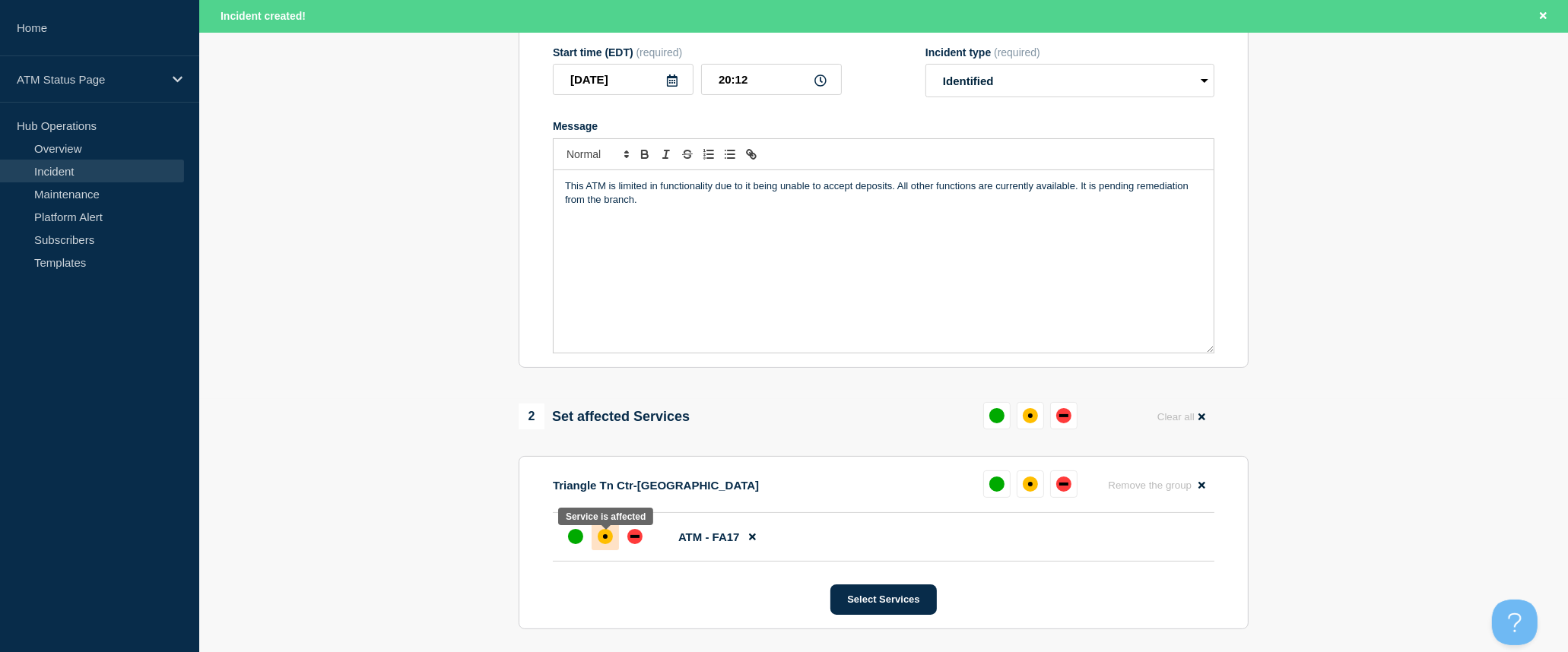
click at [610, 540] on div "affected" at bounding box center [605, 536] width 15 height 15
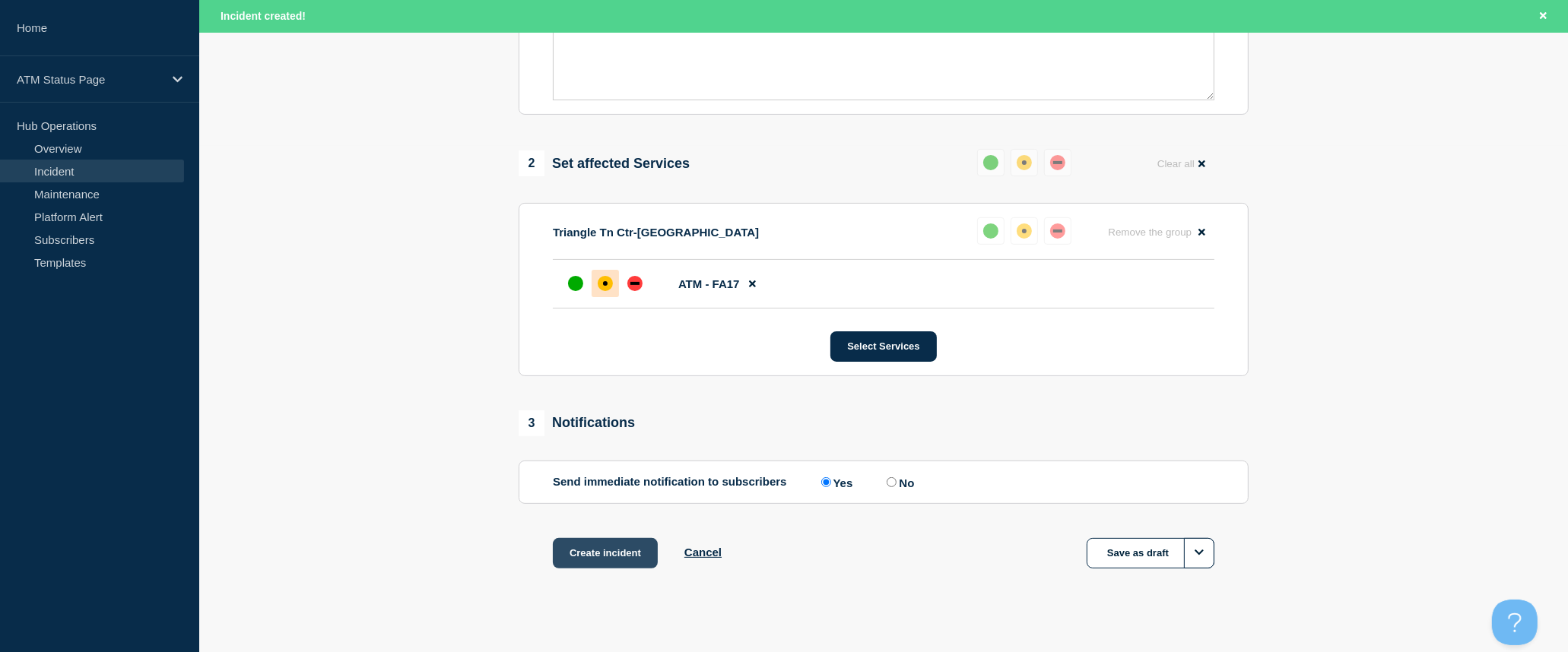
click at [605, 564] on button "Create incident" at bounding box center [605, 553] width 105 height 30
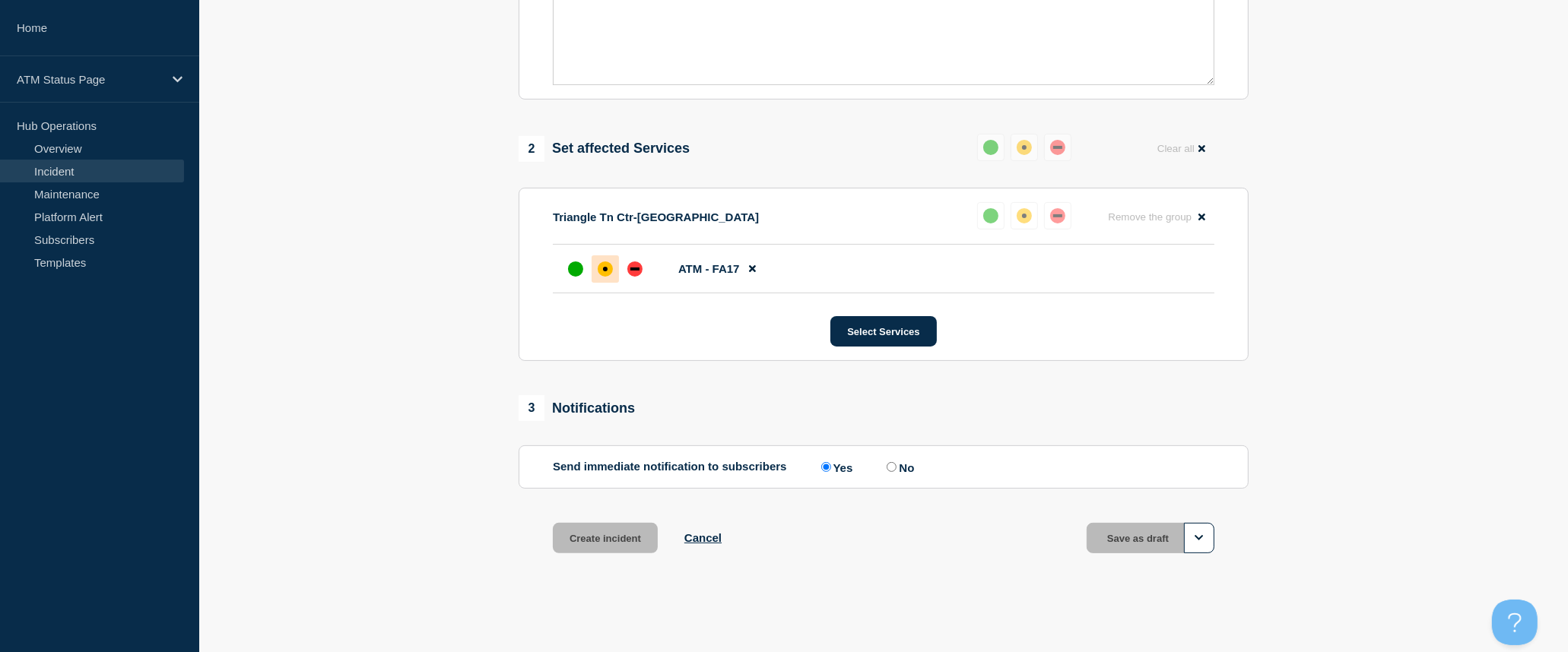
scroll to position [474, 0]
